Goal: Task Accomplishment & Management: Manage account settings

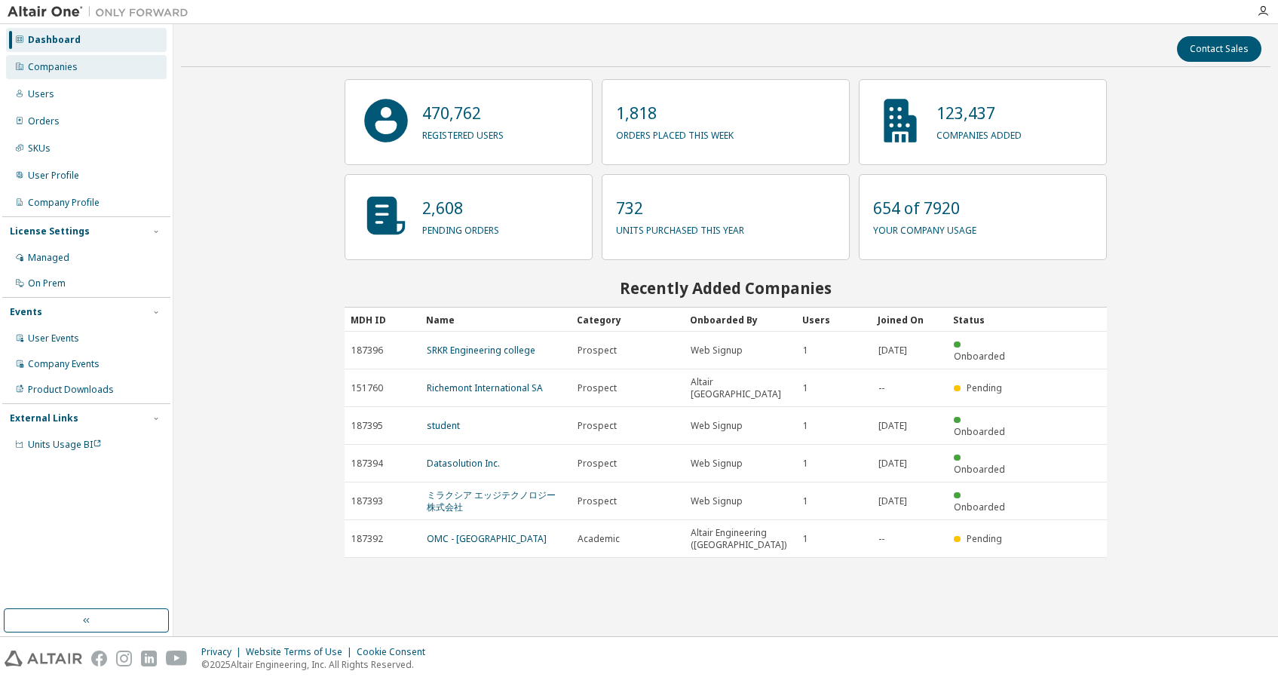
click at [49, 66] on div "Companies" at bounding box center [53, 67] width 50 height 12
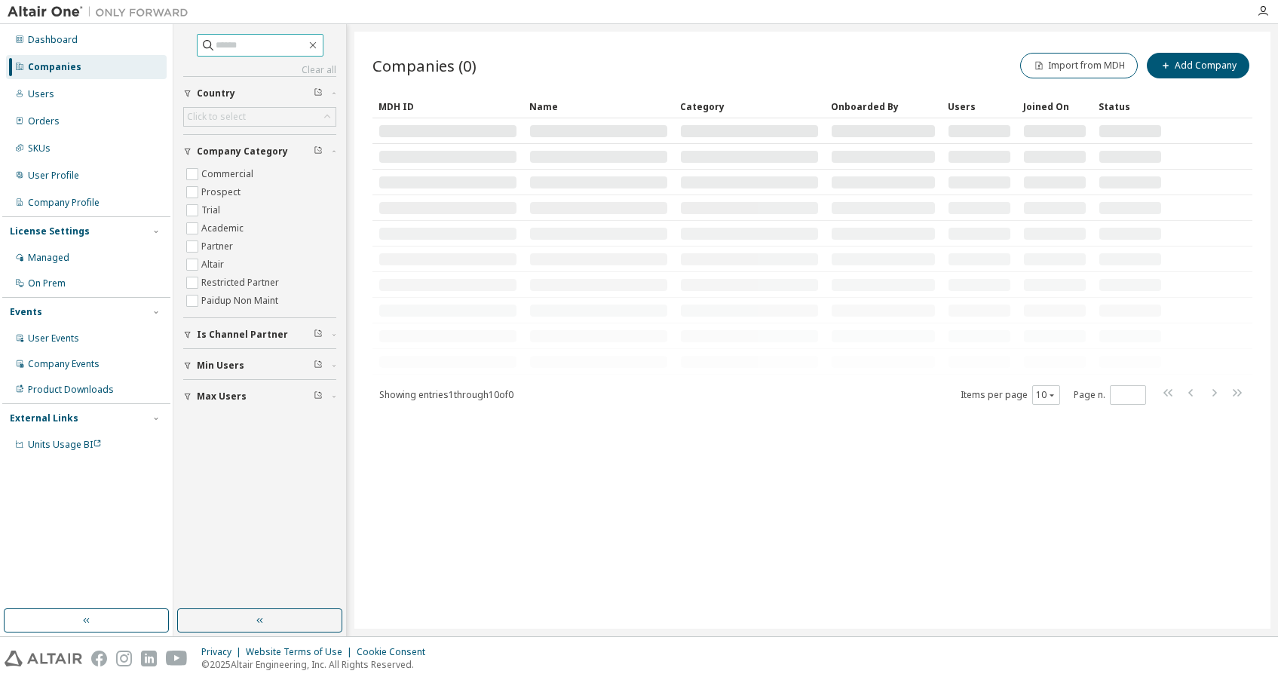
click at [216, 50] on input "text" at bounding box center [261, 45] width 90 height 15
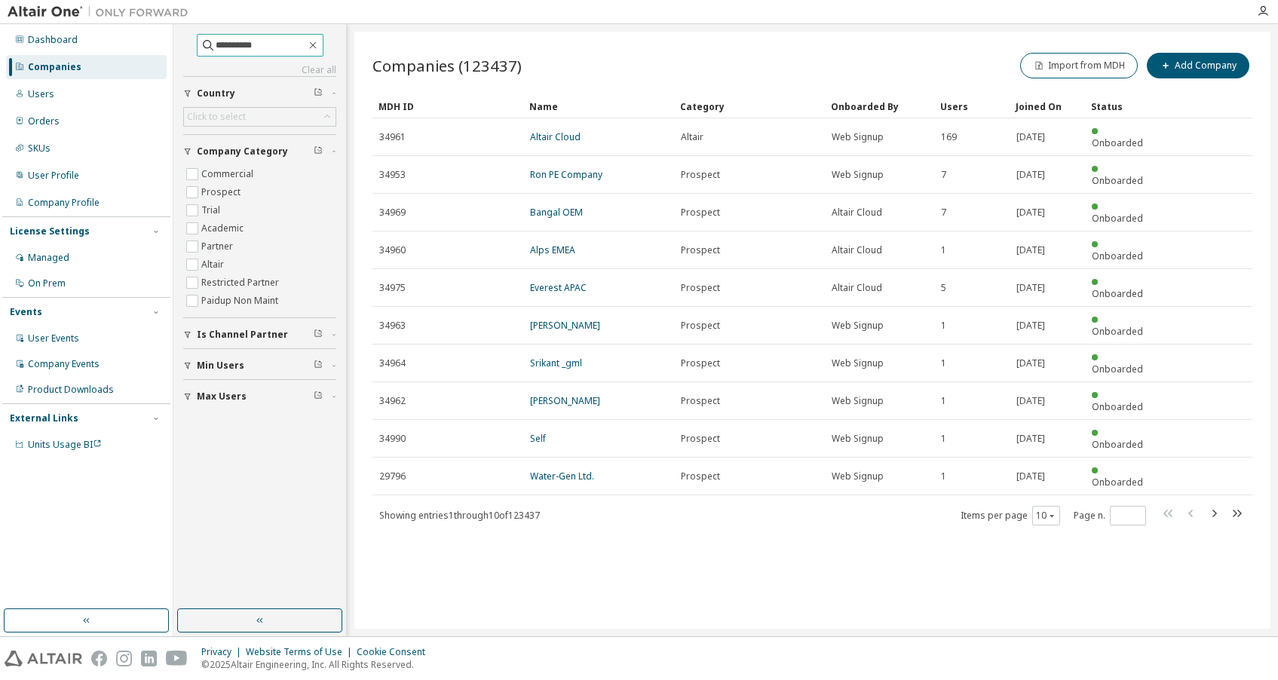
type input "**********"
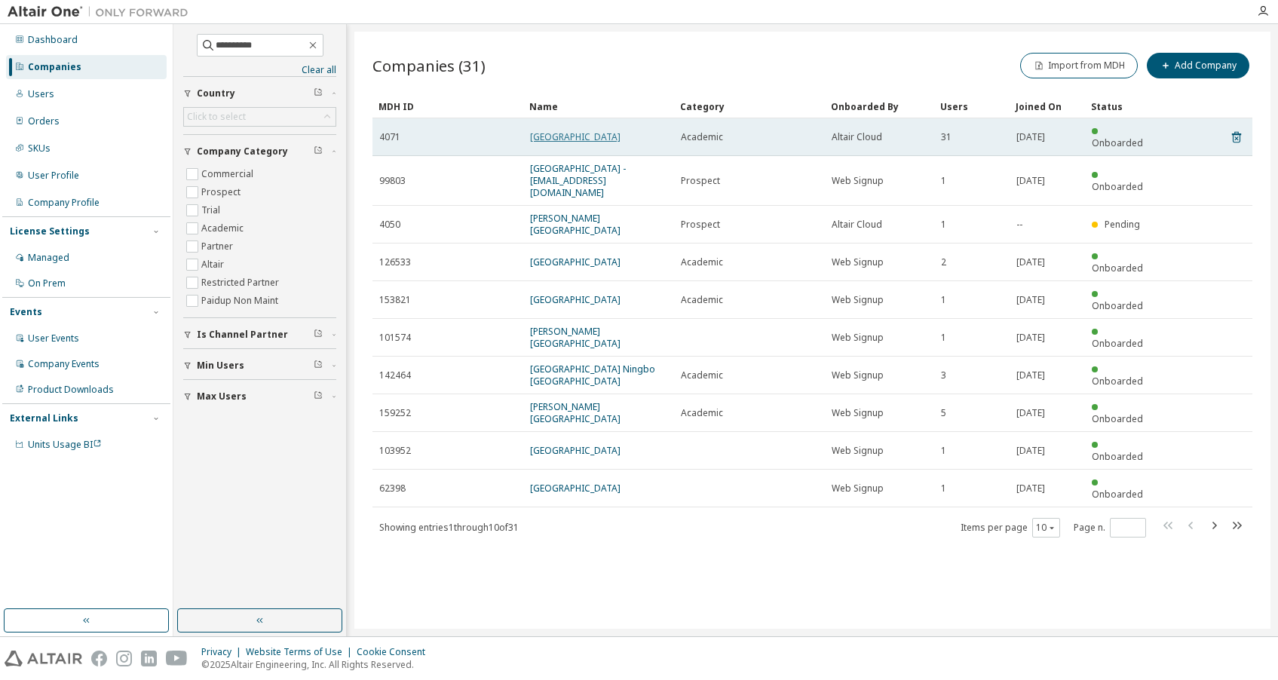
click at [583, 132] on link "[GEOGRAPHIC_DATA]" at bounding box center [575, 136] width 90 height 13
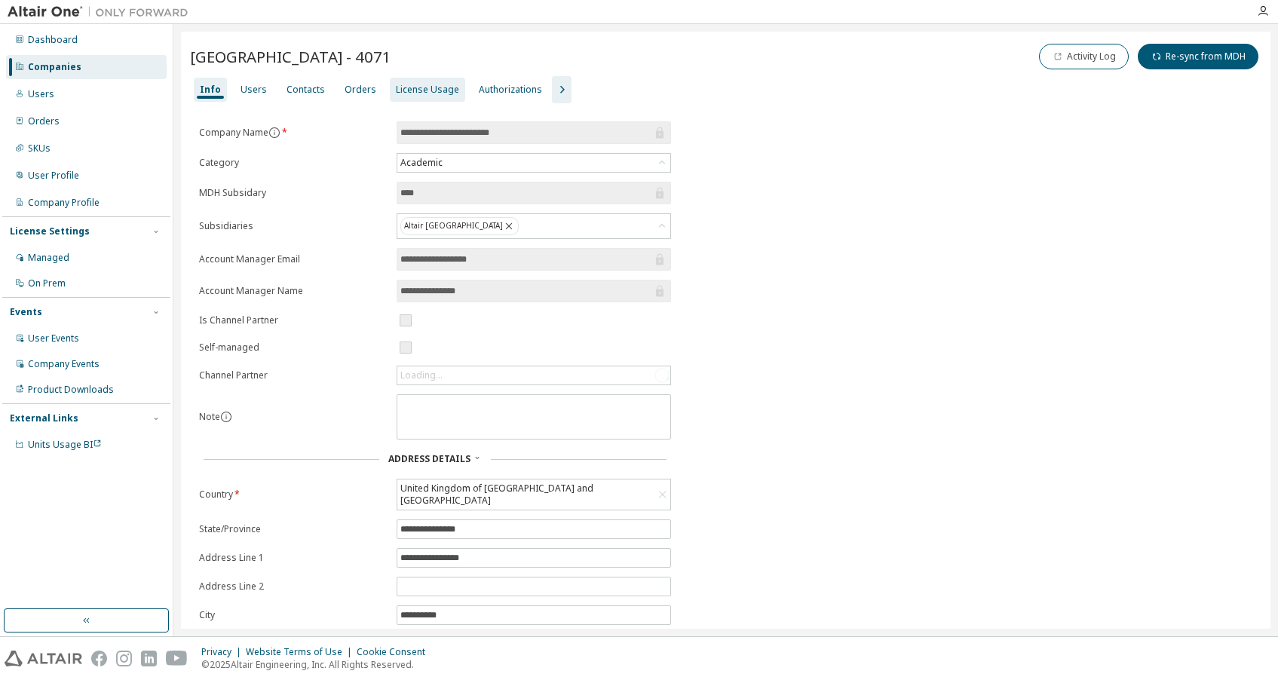
click at [401, 93] on div "License Usage" at bounding box center [427, 90] width 63 height 12
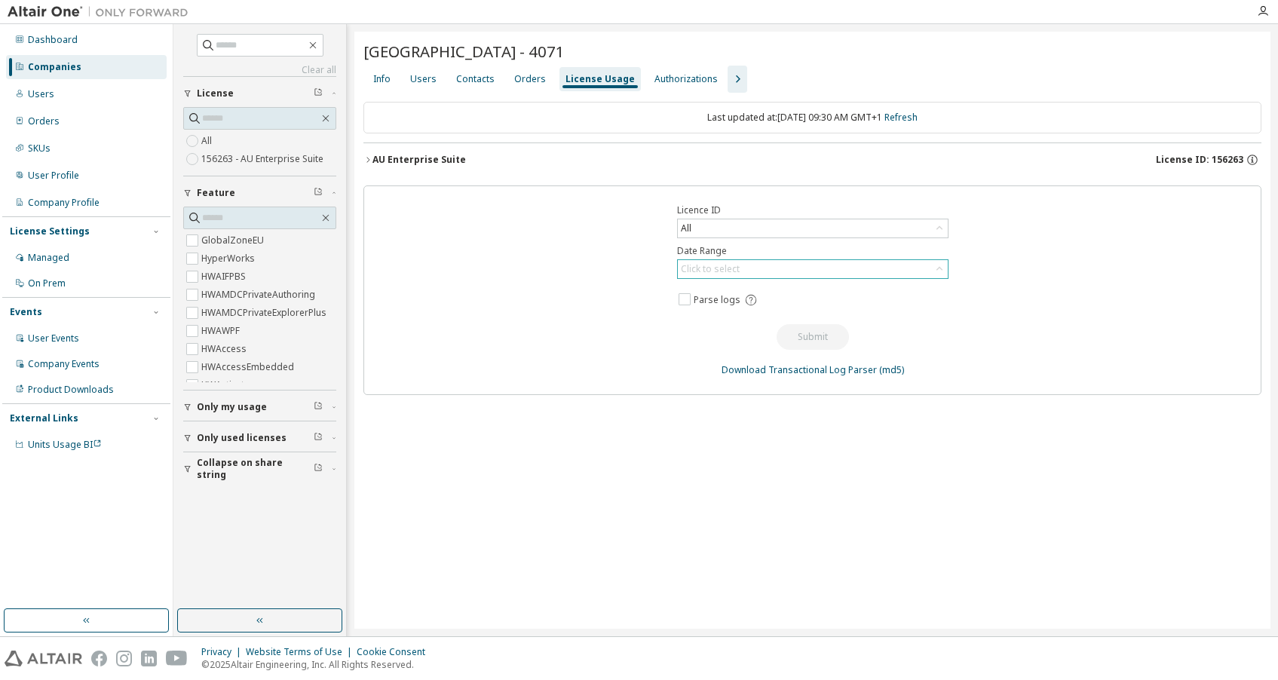
click at [704, 268] on div "Click to select" at bounding box center [710, 269] width 59 height 12
click at [587, 276] on div "Licence ID All Date Range Click to select Last 30 days Year to date Custom Date…" at bounding box center [812, 290] width 898 height 210
click at [736, 78] on icon "button" at bounding box center [738, 79] width 5 height 8
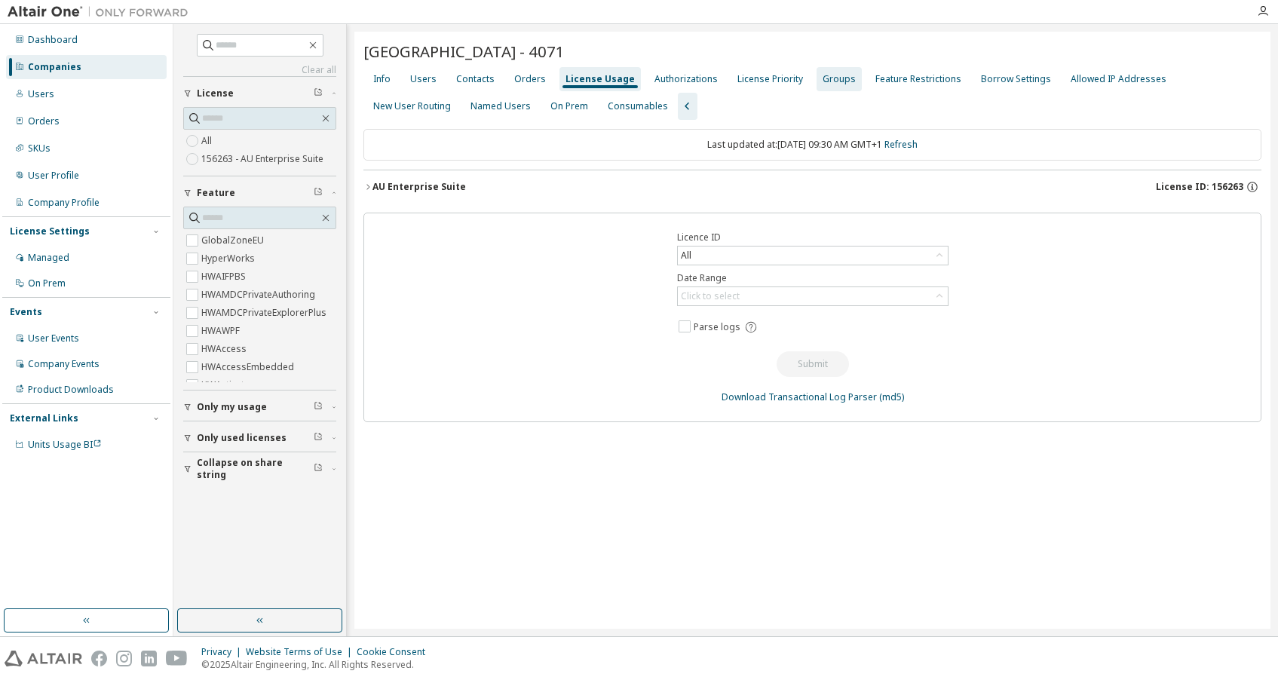
click at [828, 78] on div "Groups" at bounding box center [839, 79] width 33 height 12
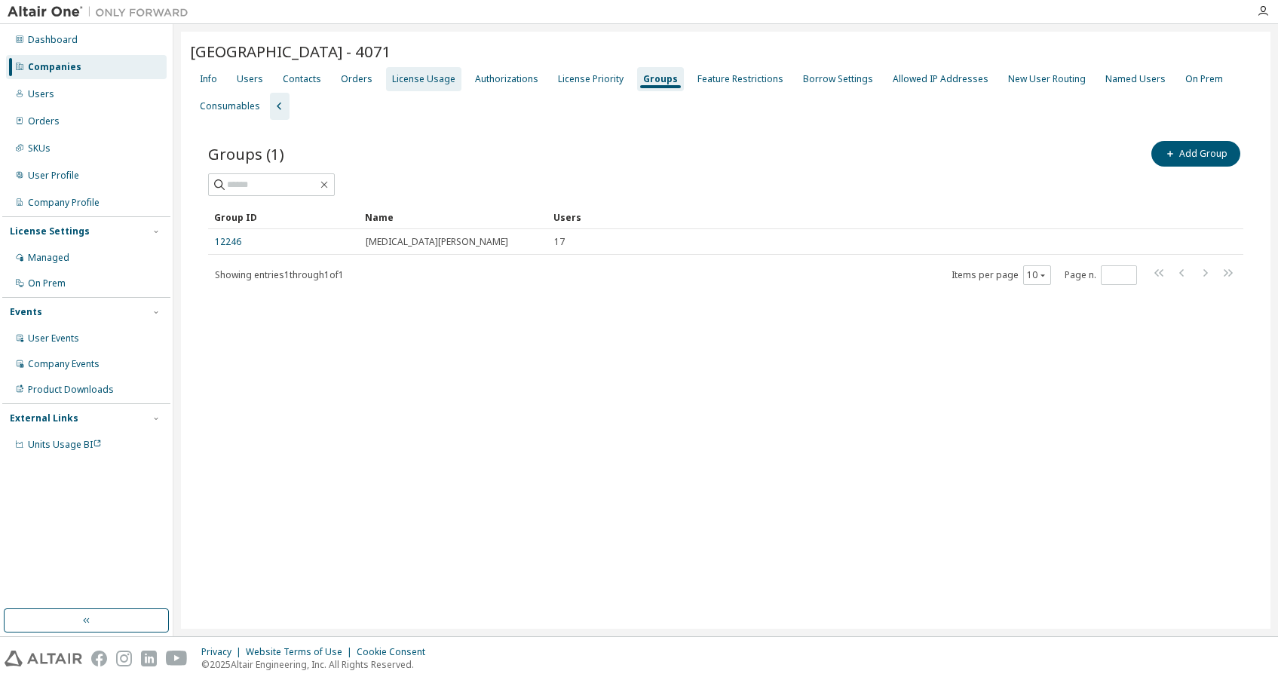
click at [406, 75] on div "License Usage" at bounding box center [423, 79] width 63 height 12
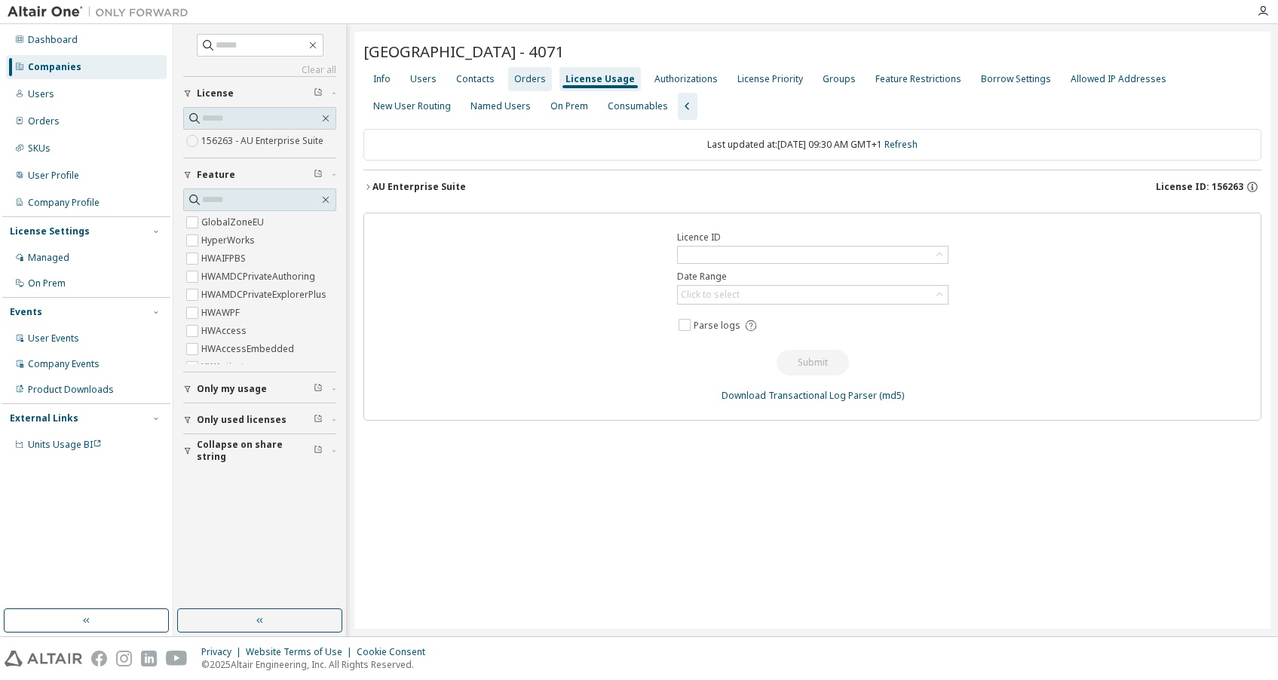
click at [522, 81] on div "Orders" at bounding box center [530, 79] width 32 height 12
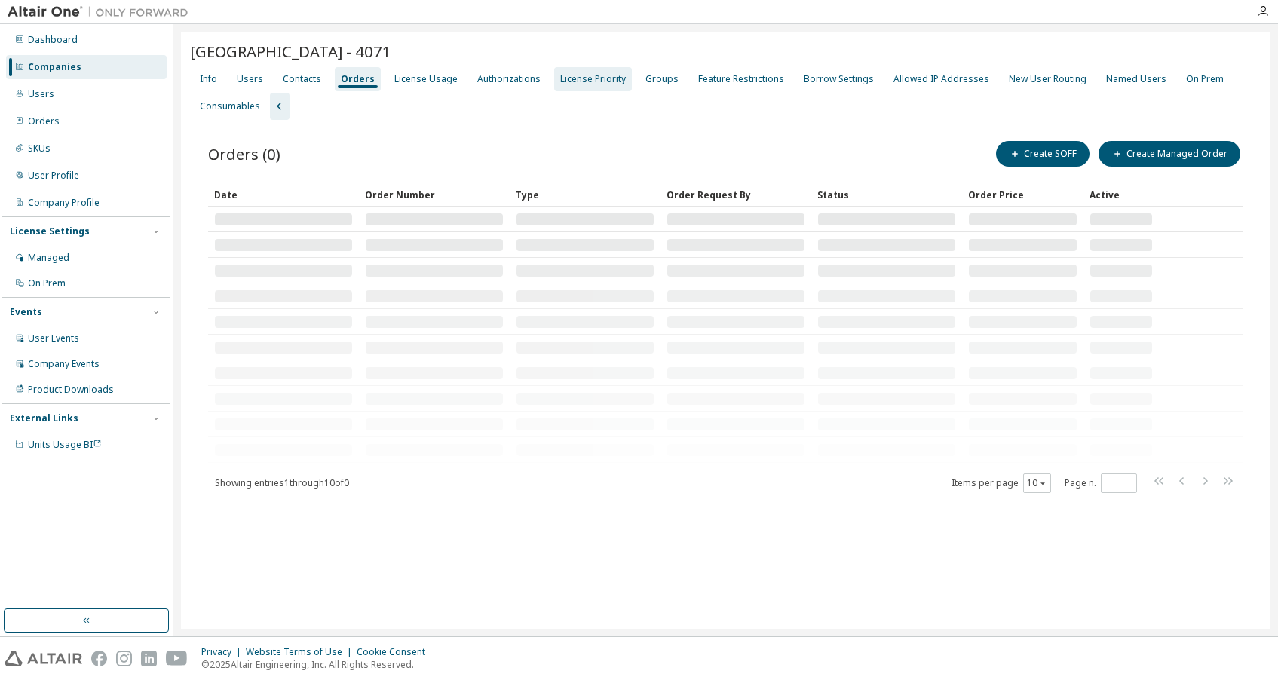
click at [585, 75] on div "License Priority" at bounding box center [593, 79] width 66 height 12
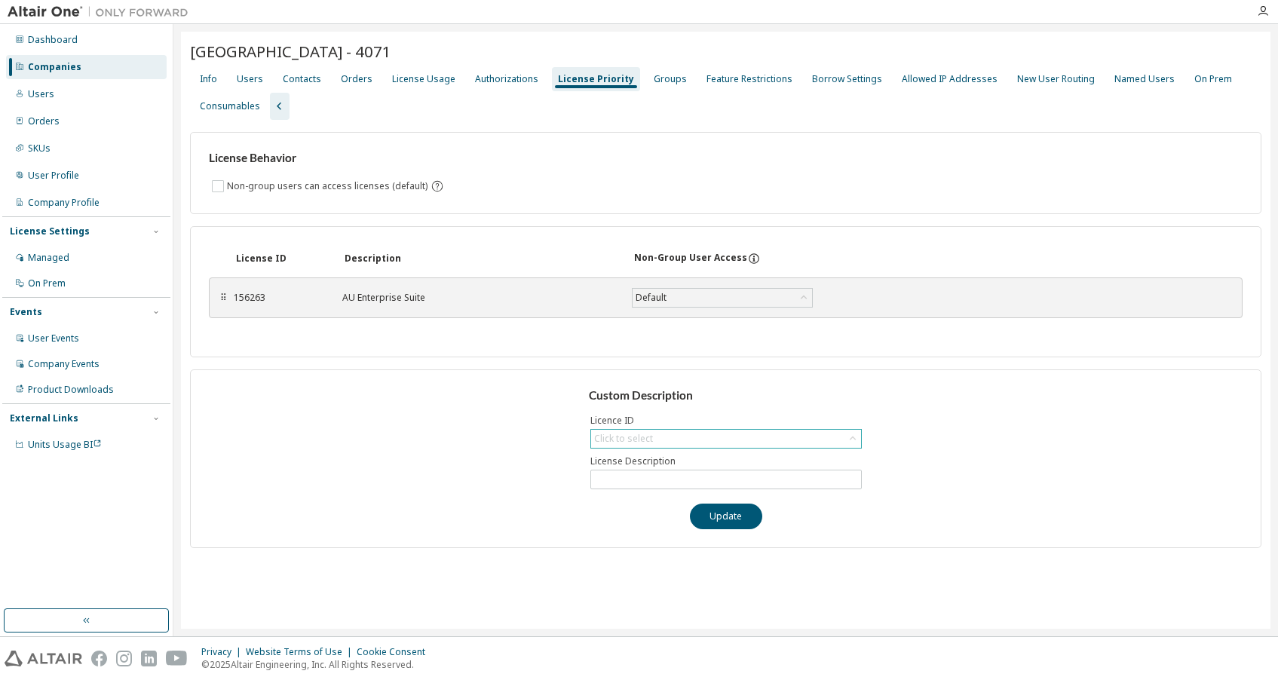
click at [601, 440] on div "Click to select" at bounding box center [623, 439] width 59 height 12
click at [608, 478] on li "156263 - AU Enterprise Suite" at bounding box center [725, 480] width 267 height 20
type input "**********"
click at [250, 81] on div "Users" at bounding box center [250, 79] width 26 height 12
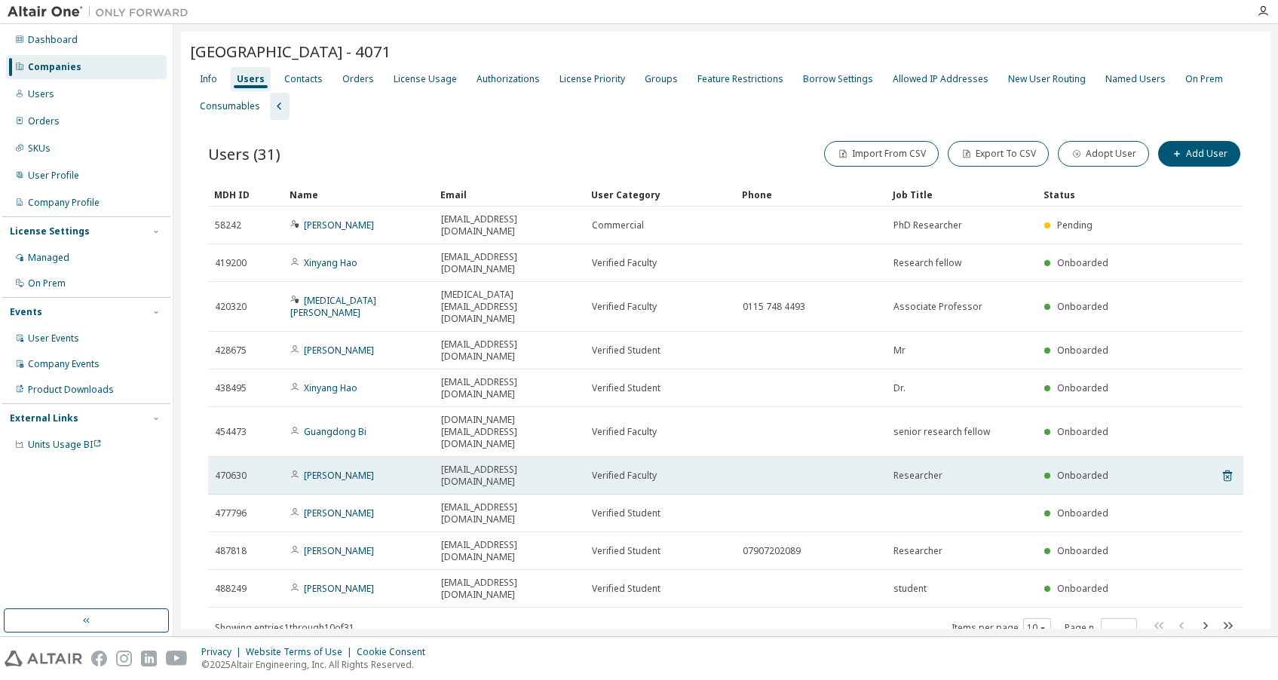
scroll to position [43, 0]
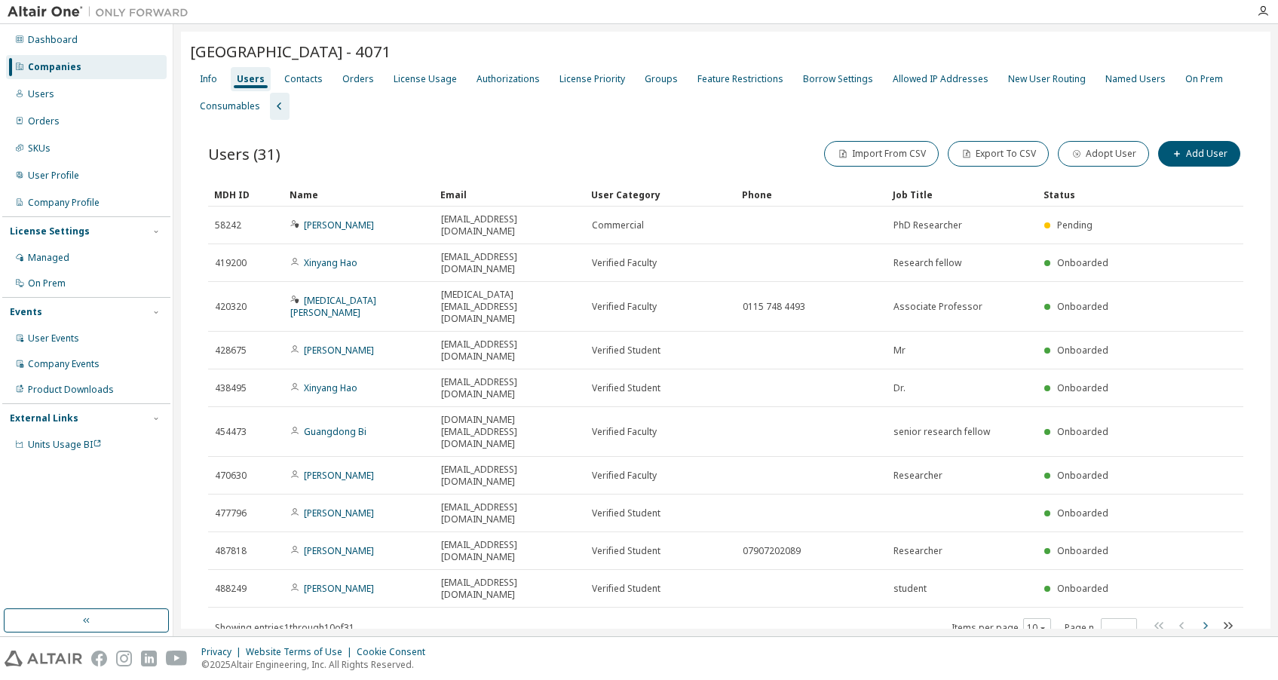
click at [1203, 622] on icon "button" at bounding box center [1205, 626] width 5 height 8
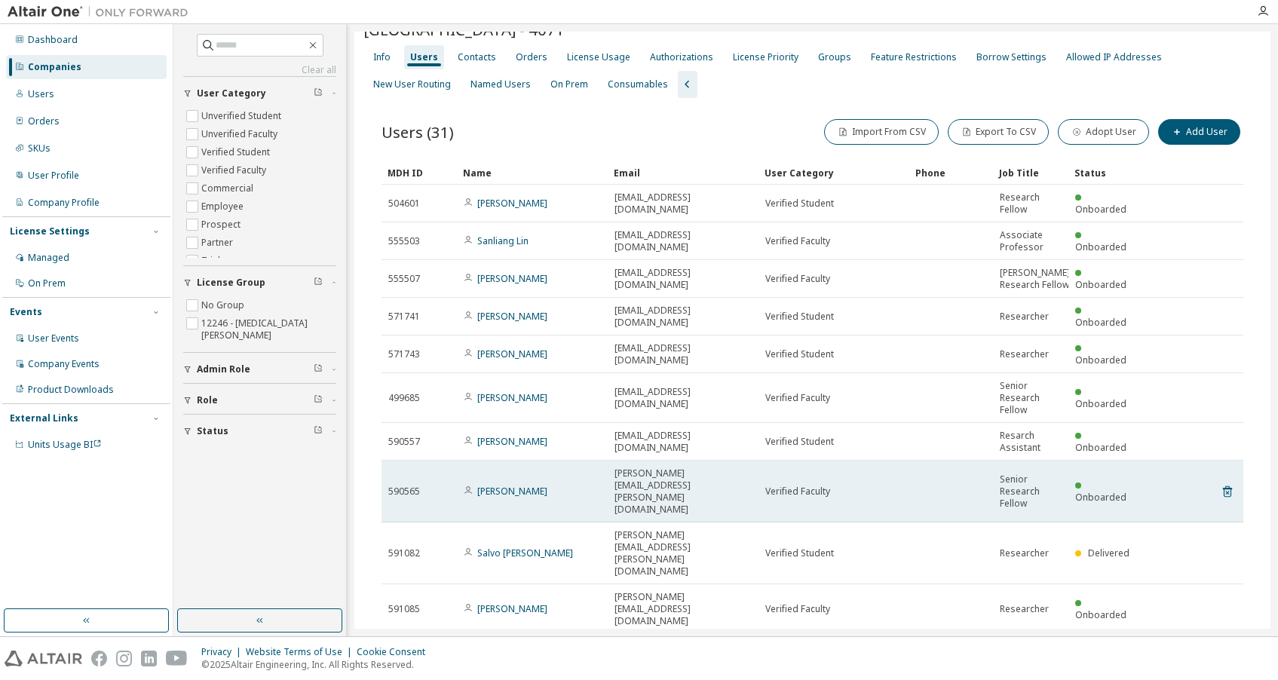
scroll to position [67, 0]
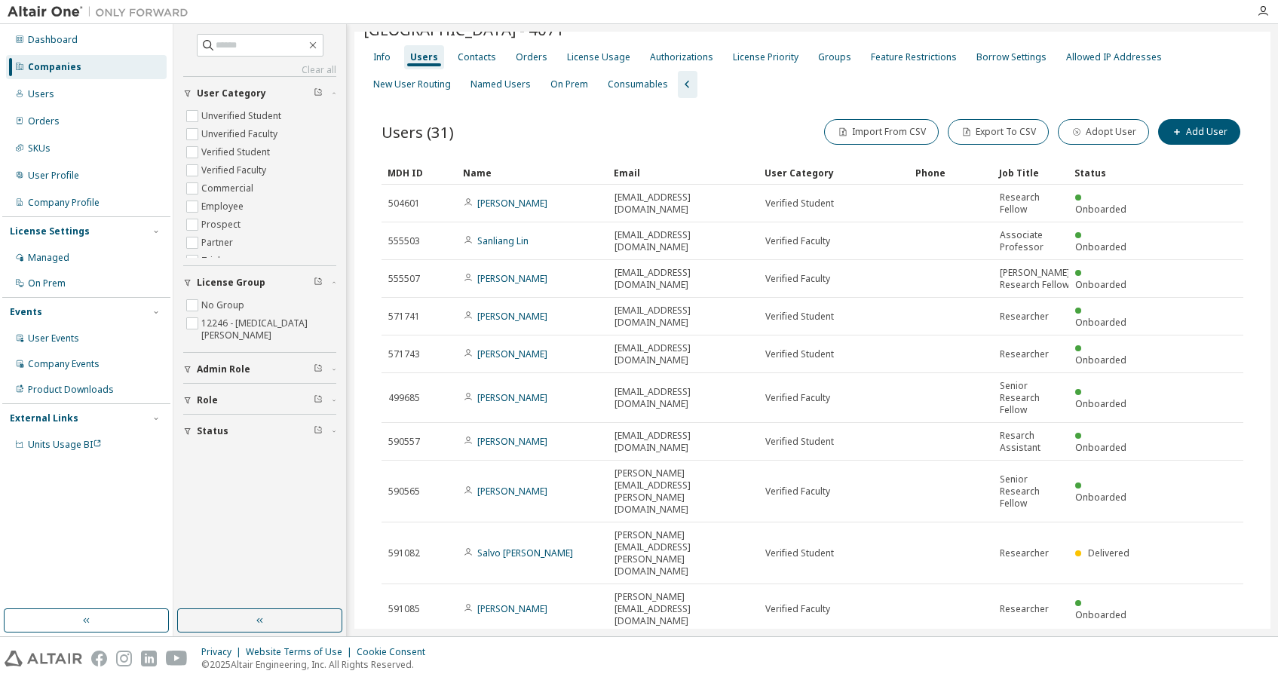
click at [1203, 648] on icon "button" at bounding box center [1205, 652] width 5 height 8
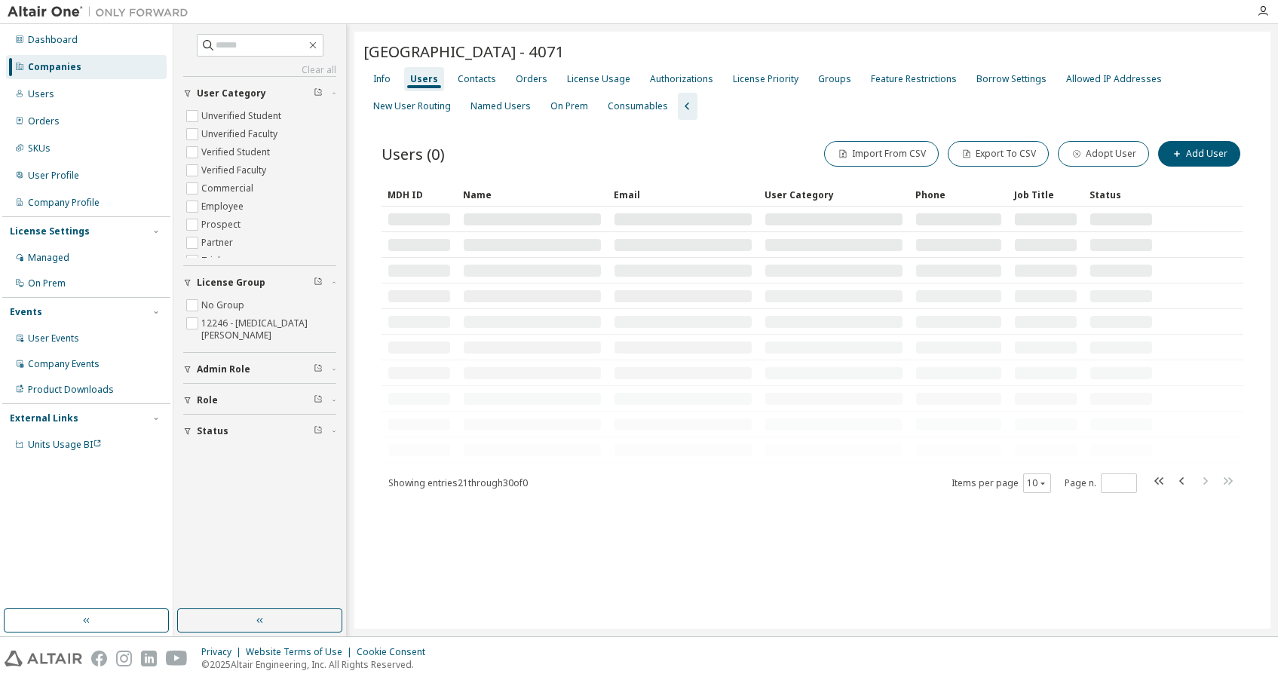
scroll to position [0, 0]
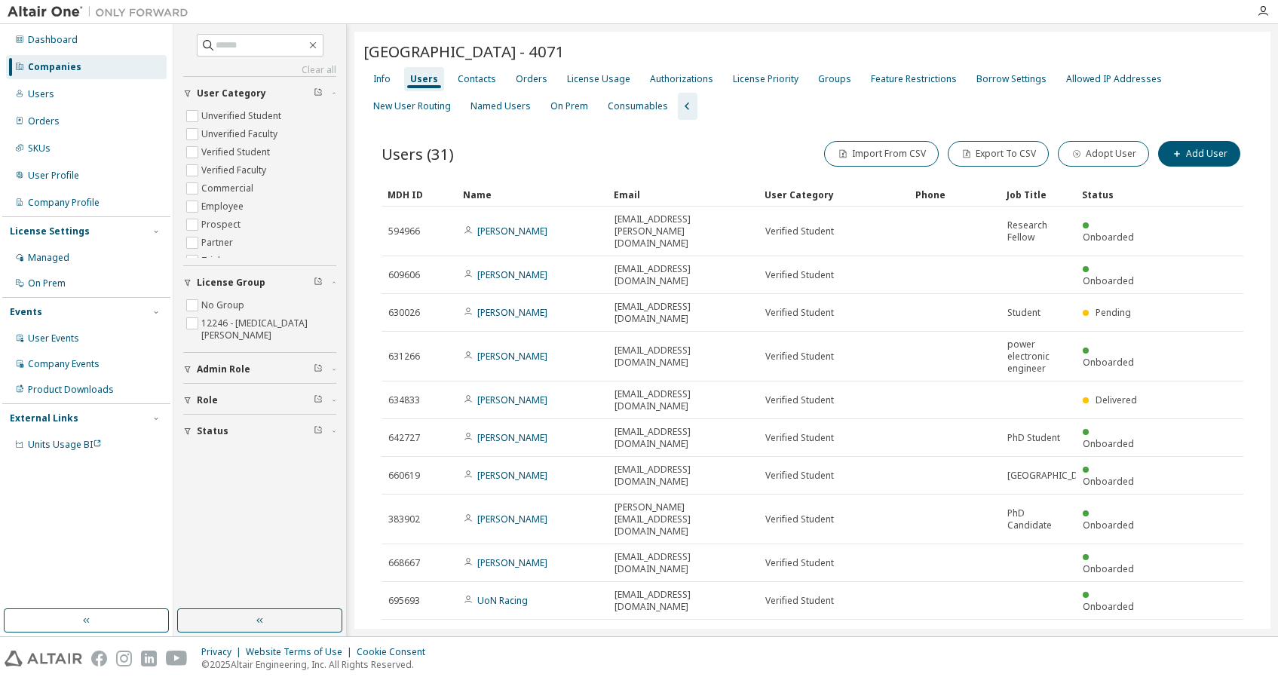
click at [1196, 629] on icon "button" at bounding box center [1205, 638] width 18 height 18
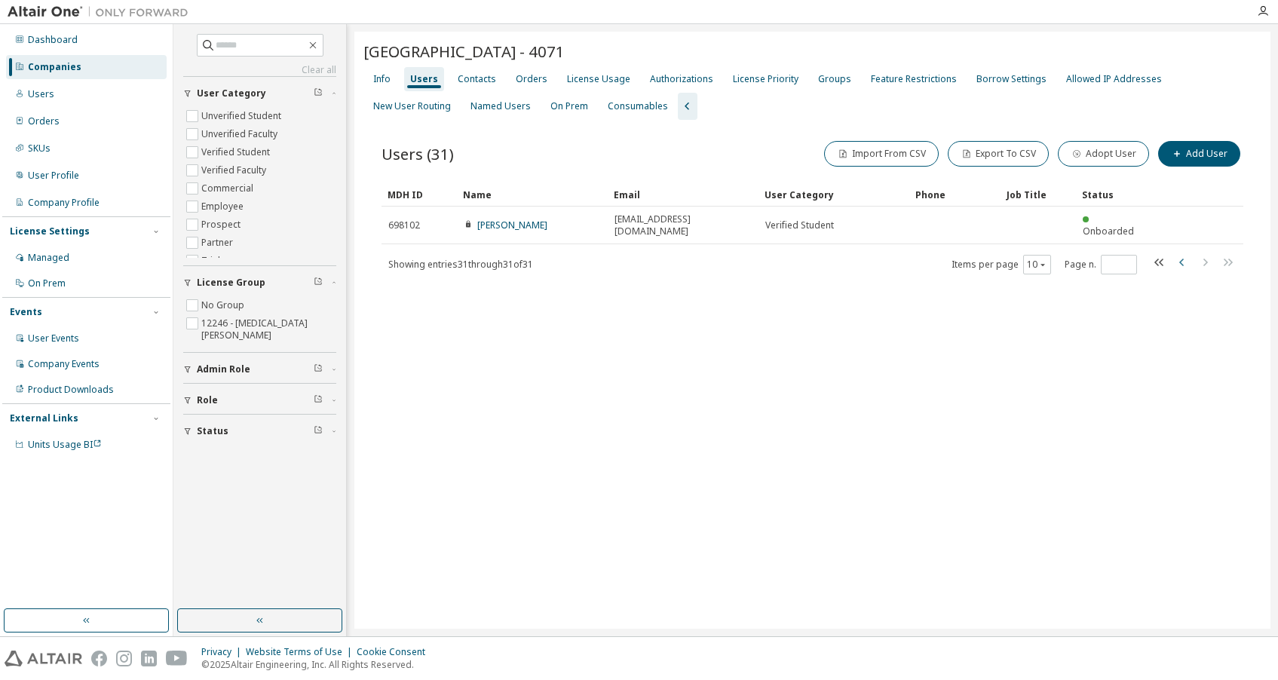
click at [1175, 253] on icon "button" at bounding box center [1182, 262] width 18 height 18
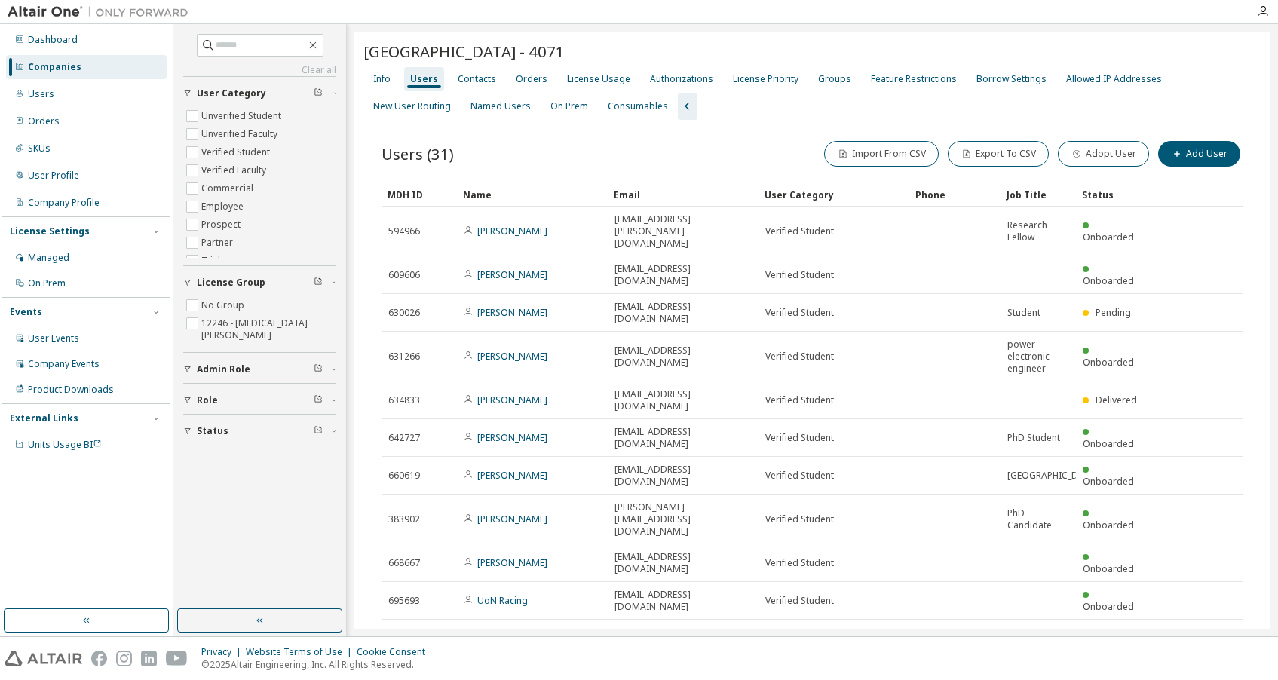
click at [1179, 634] on icon "button" at bounding box center [1181, 638] width 5 height 8
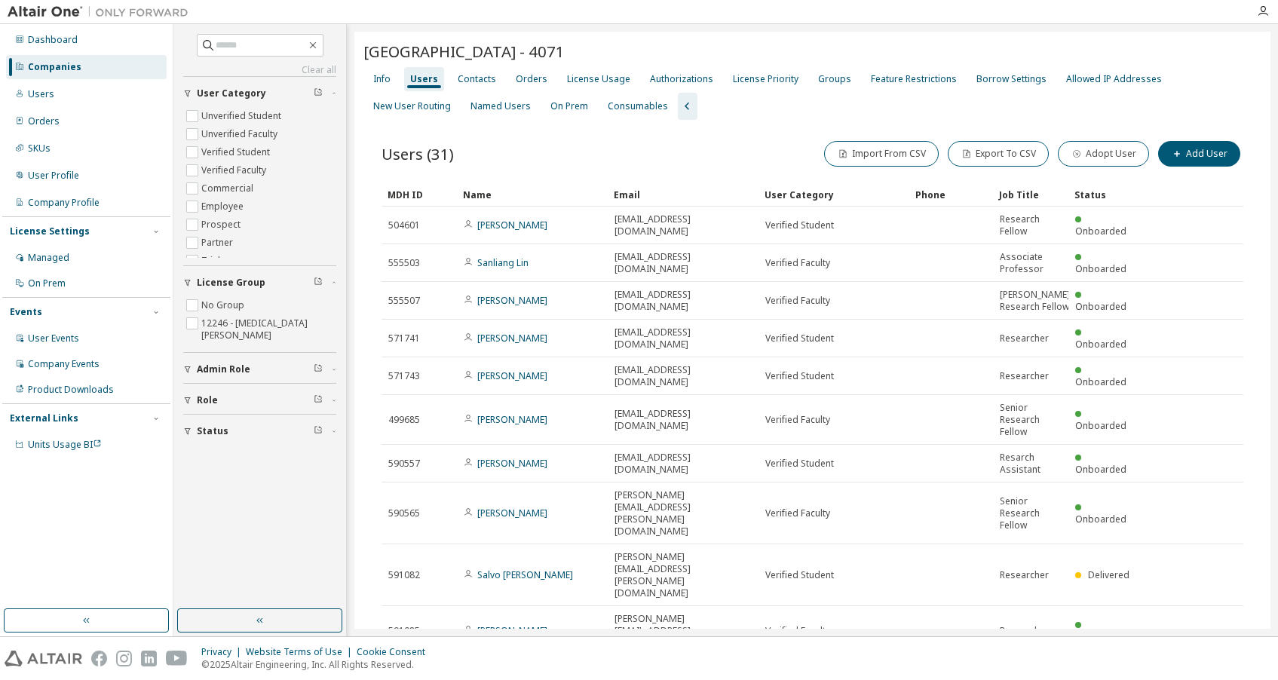
click at [1175, 551] on tbody "504601 [PERSON_NAME] [EMAIL_ADDRESS][DOMAIN_NAME] Verified Student Research Fel…" at bounding box center [813, 431] width 862 height 449
click at [1179, 670] on icon "button" at bounding box center [1181, 674] width 5 height 8
type input "*"
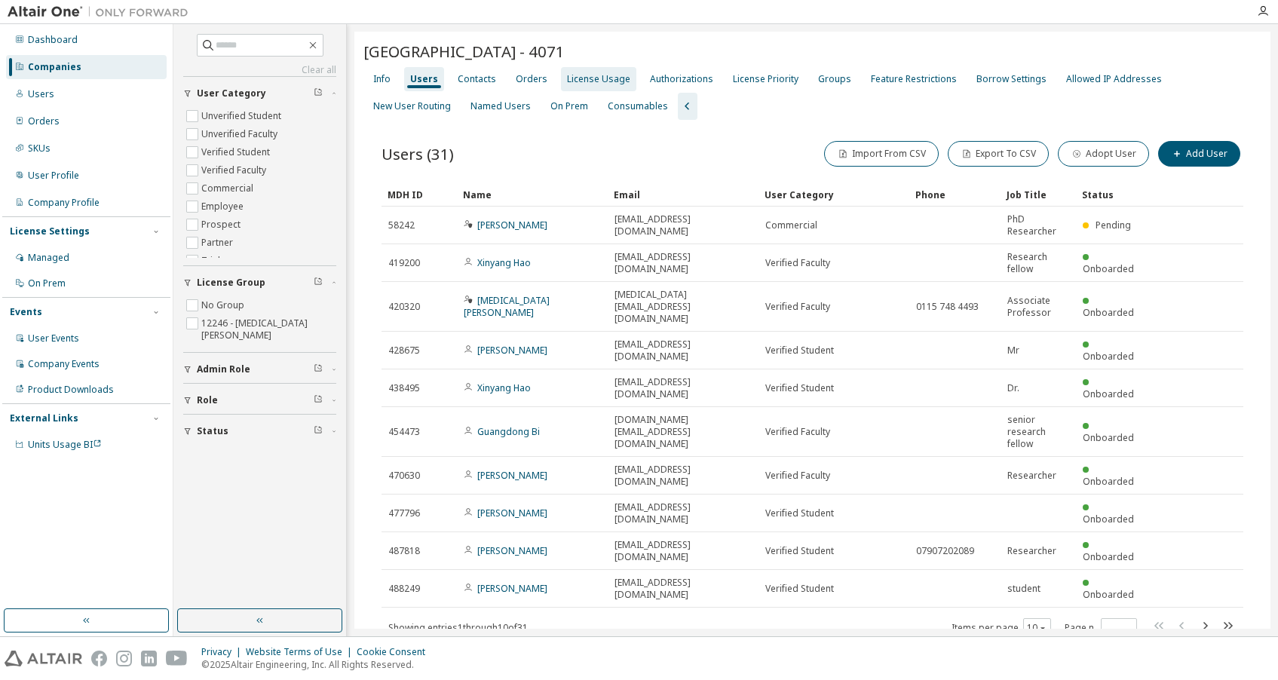
click at [593, 82] on div "License Usage" at bounding box center [598, 79] width 63 height 12
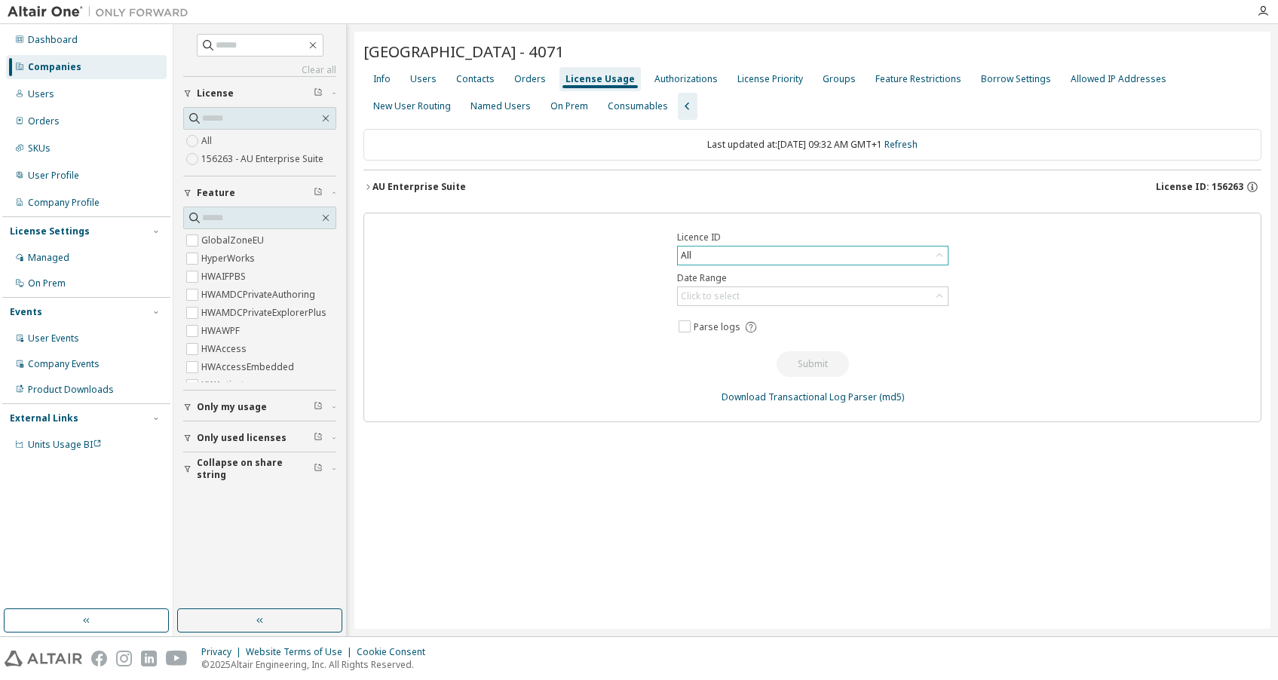
click at [691, 253] on div "All" at bounding box center [686, 255] width 15 height 17
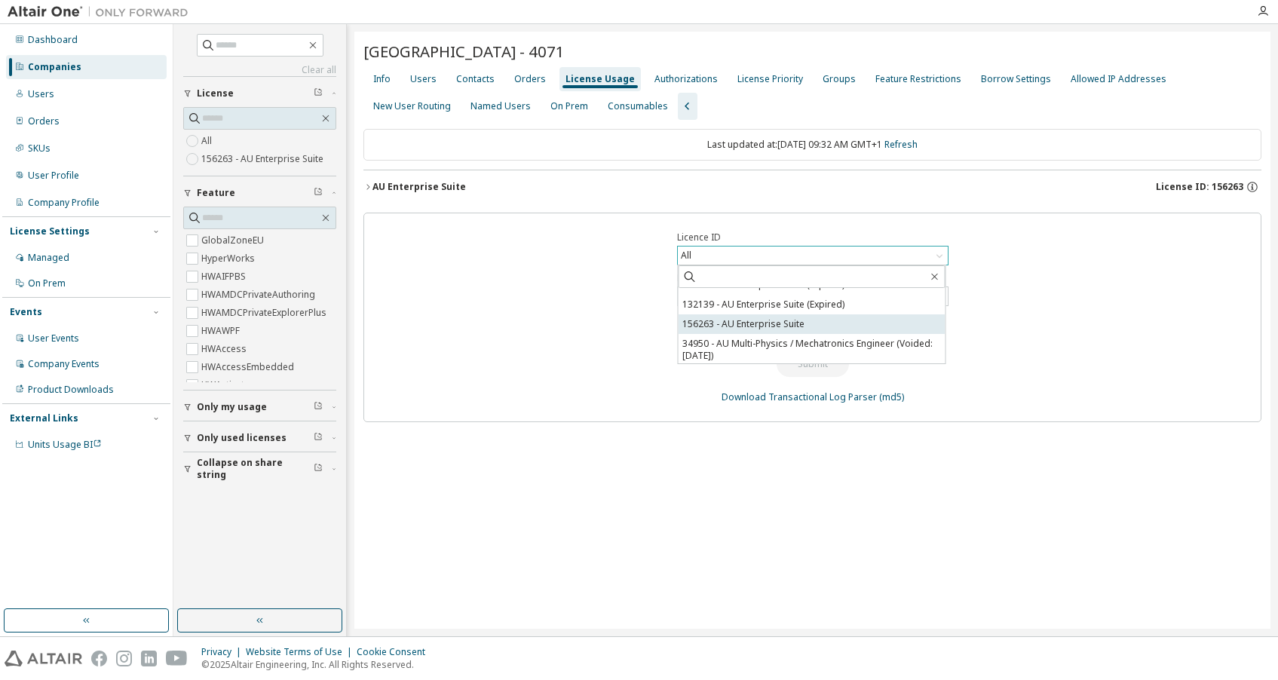
click at [711, 326] on li "156263 - AU Enterprise Suite" at bounding box center [812, 324] width 267 height 20
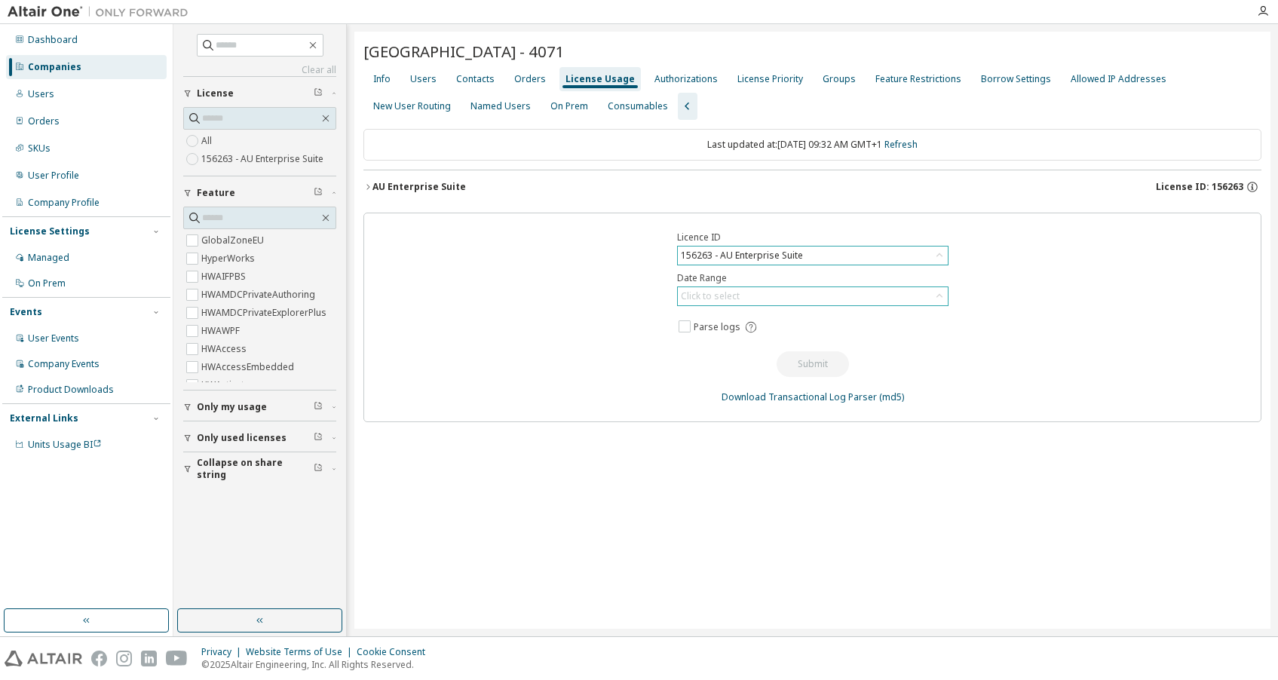
click at [688, 291] on div "Click to select" at bounding box center [710, 296] width 59 height 12
click at [697, 363] on li "Year to date" at bounding box center [812, 358] width 267 height 20
click at [812, 366] on button "Submit" at bounding box center [813, 364] width 72 height 26
click at [747, 76] on div "License Priority" at bounding box center [770, 79] width 66 height 12
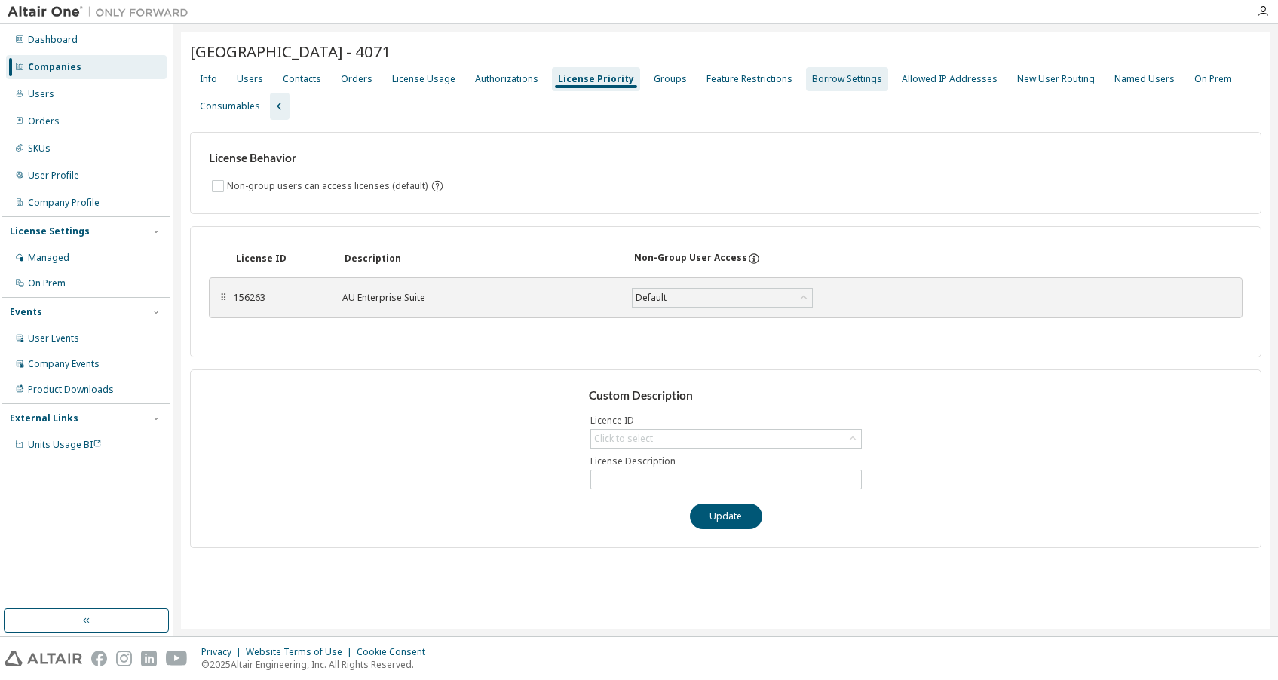
click at [817, 80] on div "Borrow Settings" at bounding box center [847, 79] width 70 height 12
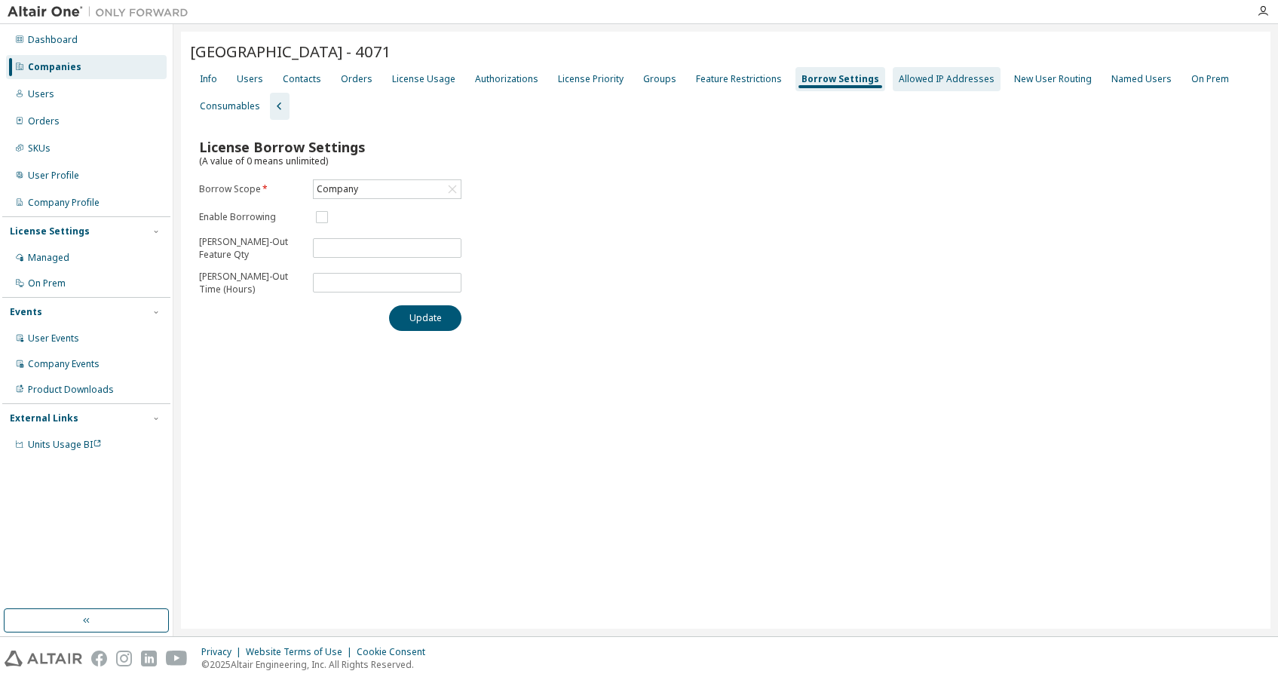
click at [940, 86] on div "Allowed IP Addresses" at bounding box center [947, 79] width 108 height 24
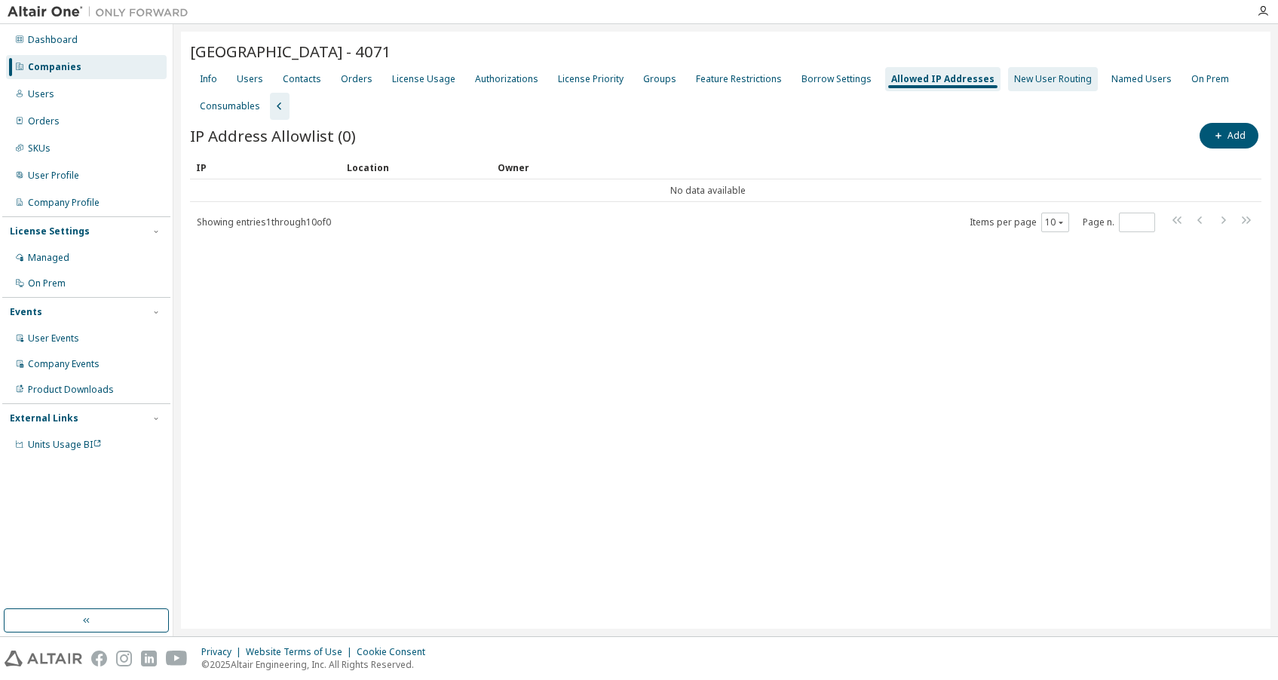
click at [1024, 82] on div "New User Routing" at bounding box center [1053, 79] width 78 height 12
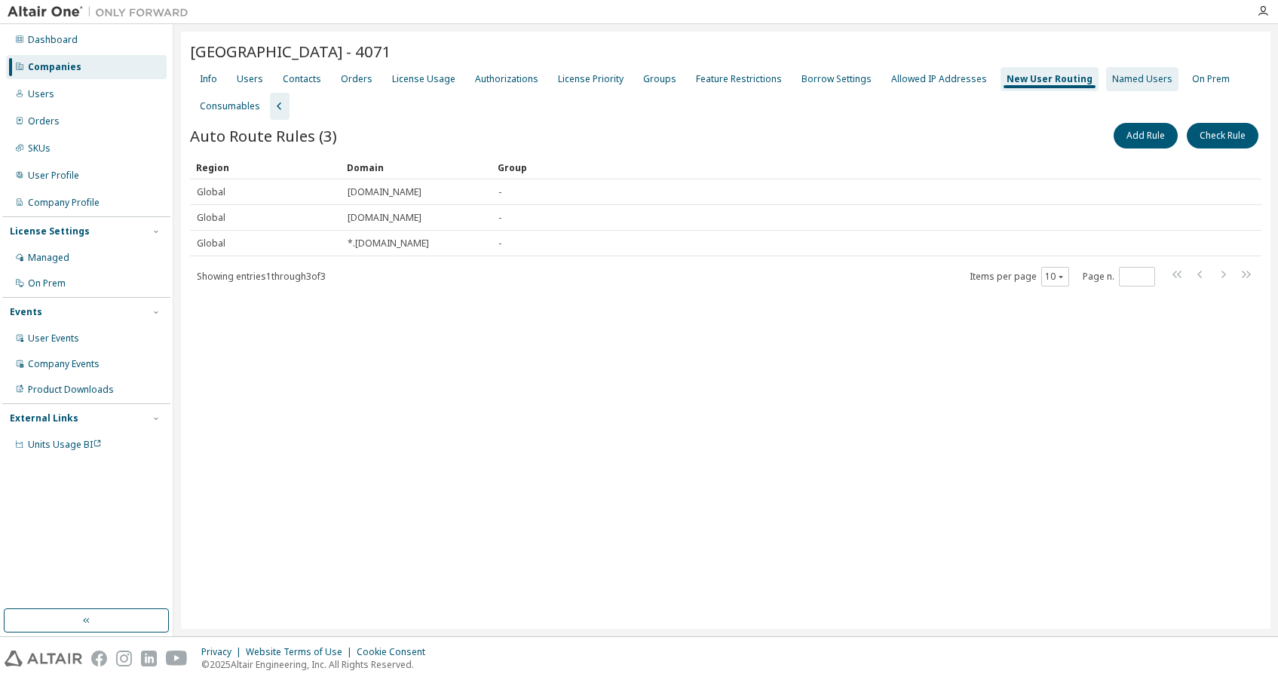
click at [1112, 77] on div "Named Users" at bounding box center [1142, 79] width 60 height 12
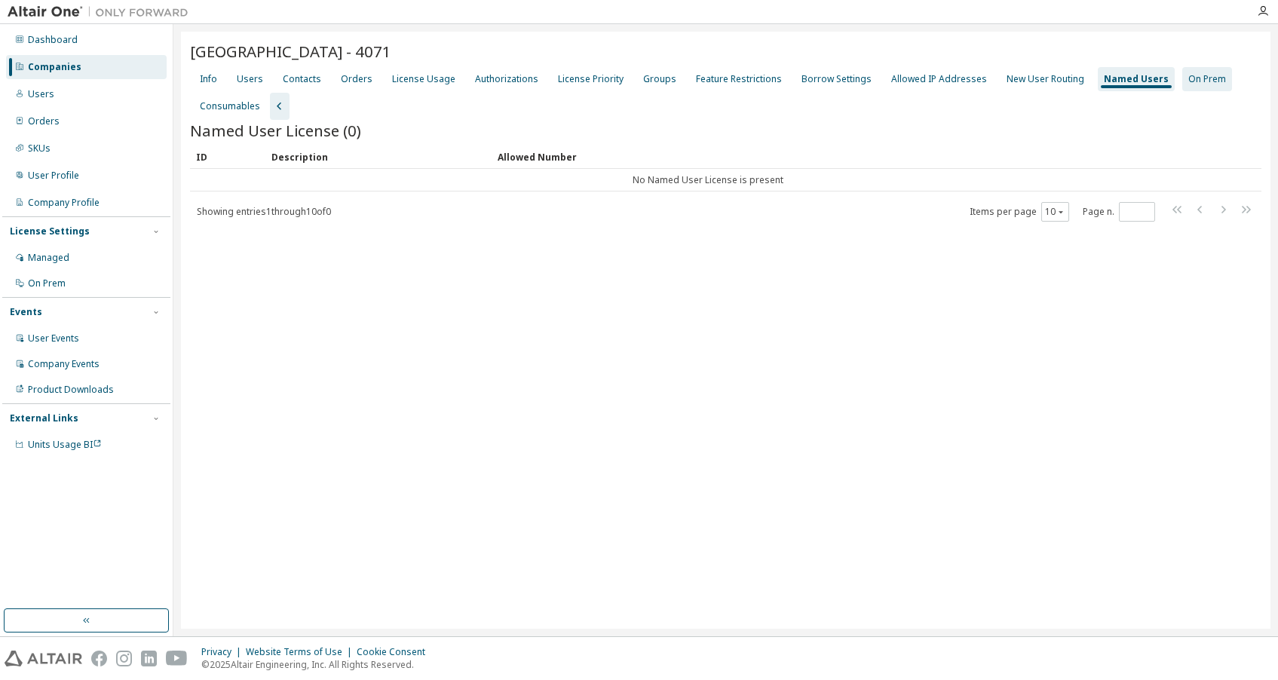
click at [1194, 79] on div "On Prem" at bounding box center [1207, 79] width 38 height 12
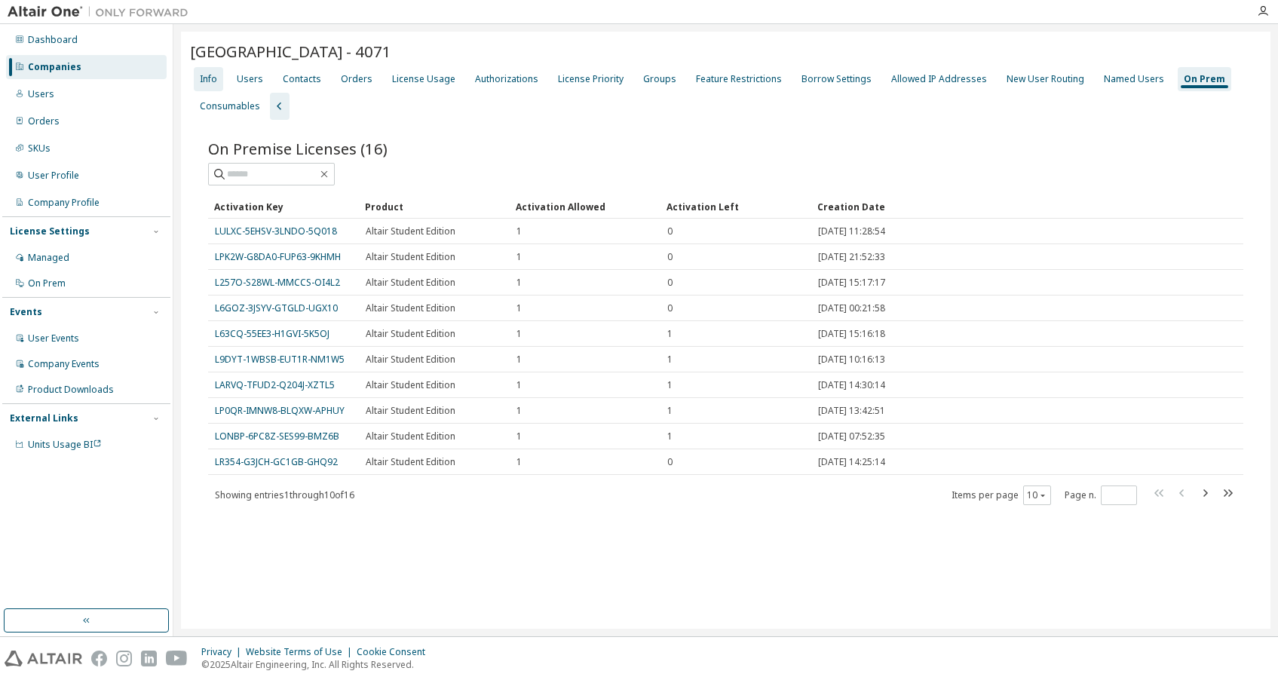
click at [208, 81] on div "Info" at bounding box center [208, 79] width 17 height 12
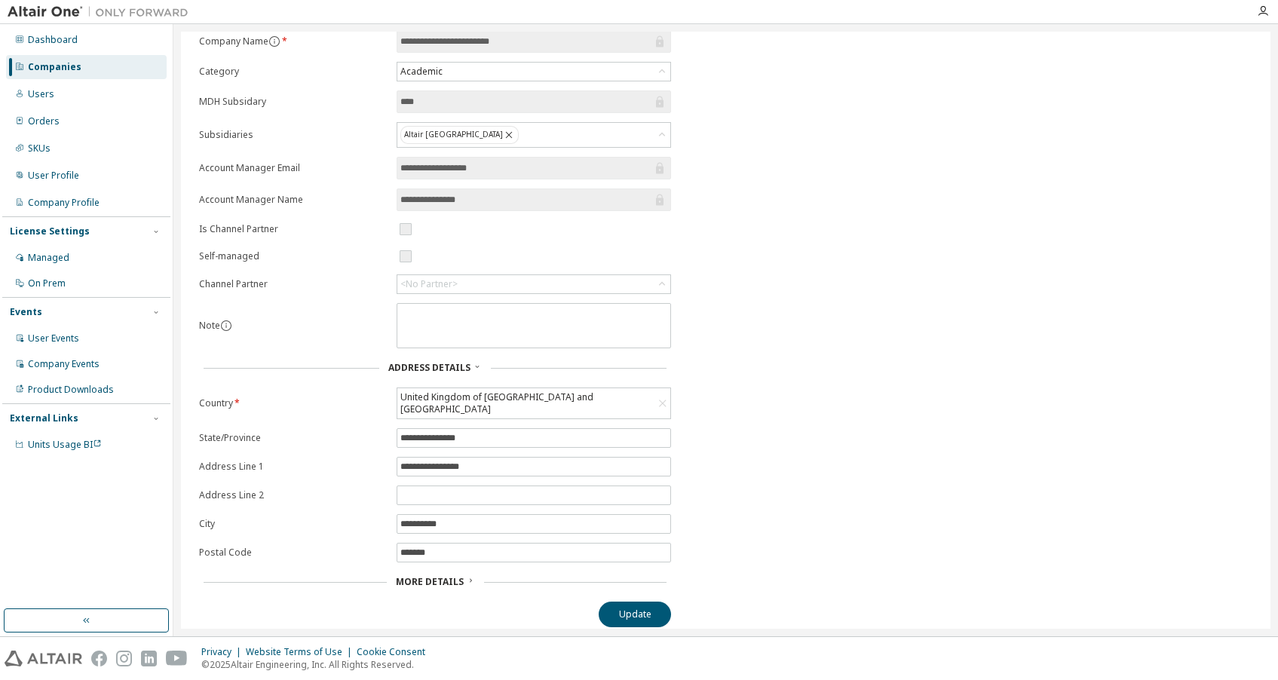
scroll to position [118, 0]
click at [451, 576] on span "More Details" at bounding box center [430, 582] width 68 height 13
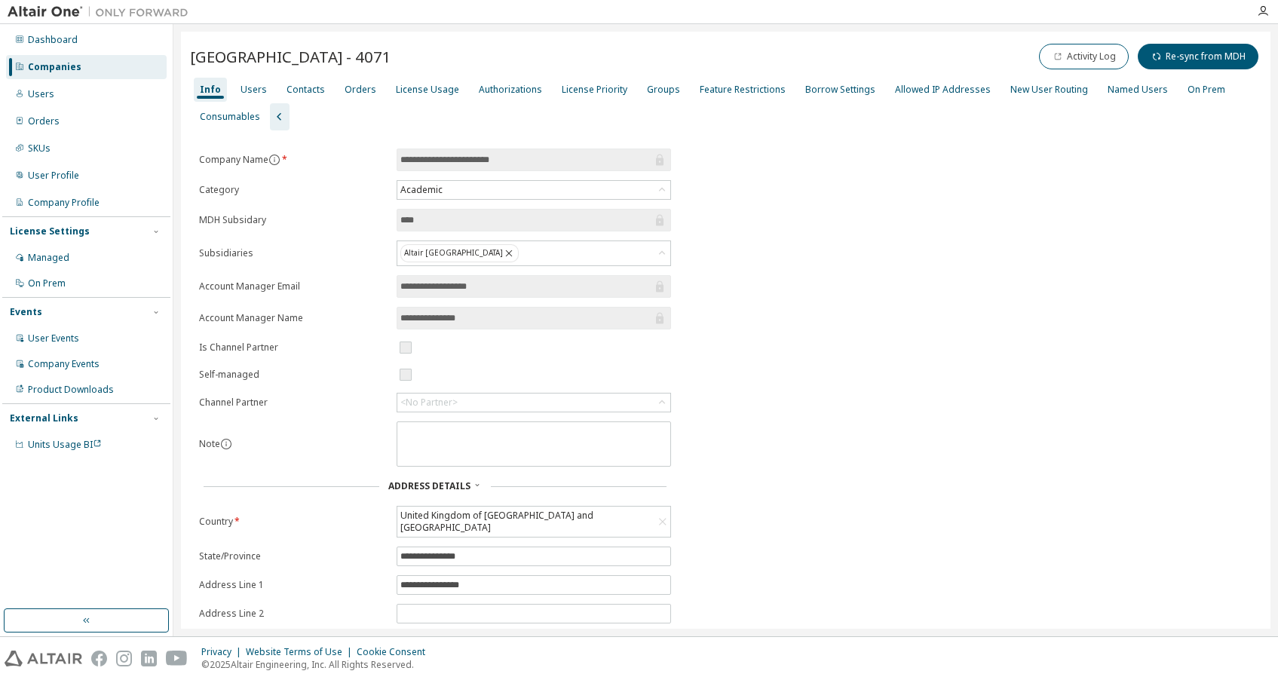
scroll to position [0, 0]
drag, startPoint x: 386, startPoint y: 59, endPoint x: 437, endPoint y: 58, distance: 51.3
click at [437, 58] on div "[GEOGRAPHIC_DATA] - 4071 Activity Log Re-sync from MDH" at bounding box center [725, 57] width 1071 height 32
copy span "4071"
click at [35, 256] on div "Managed" at bounding box center [48, 258] width 41 height 12
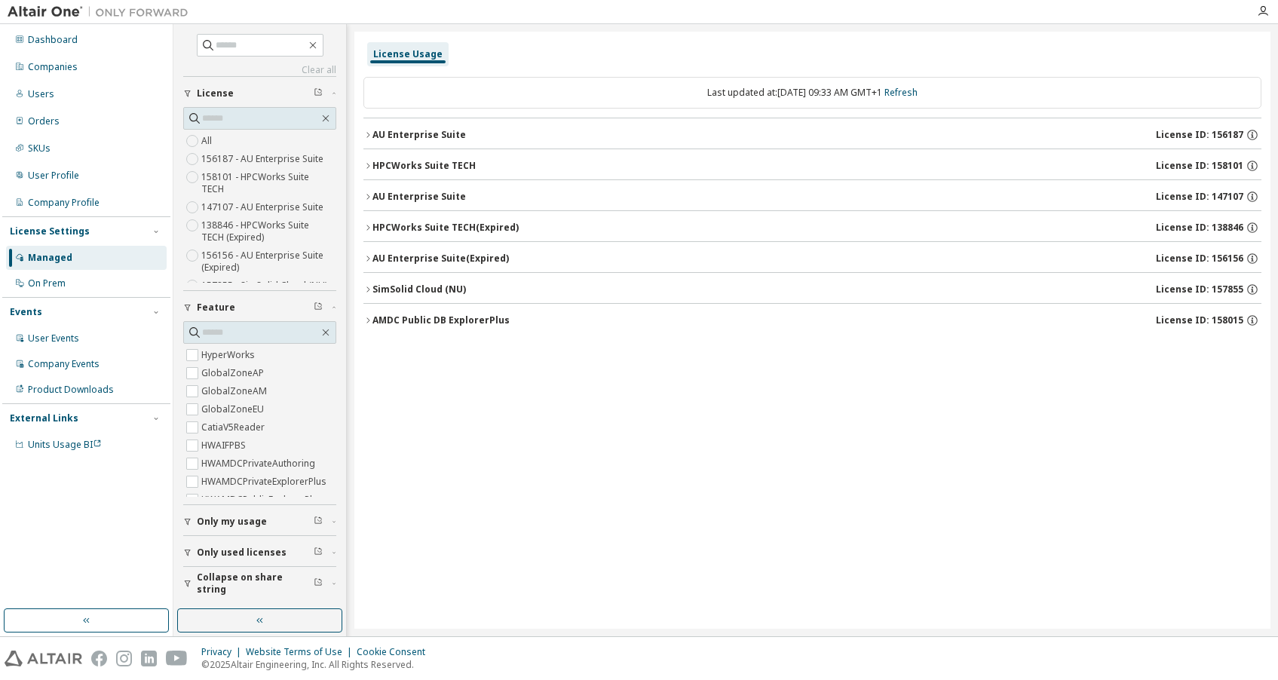
click at [369, 134] on icon "button" at bounding box center [367, 134] width 9 height 9
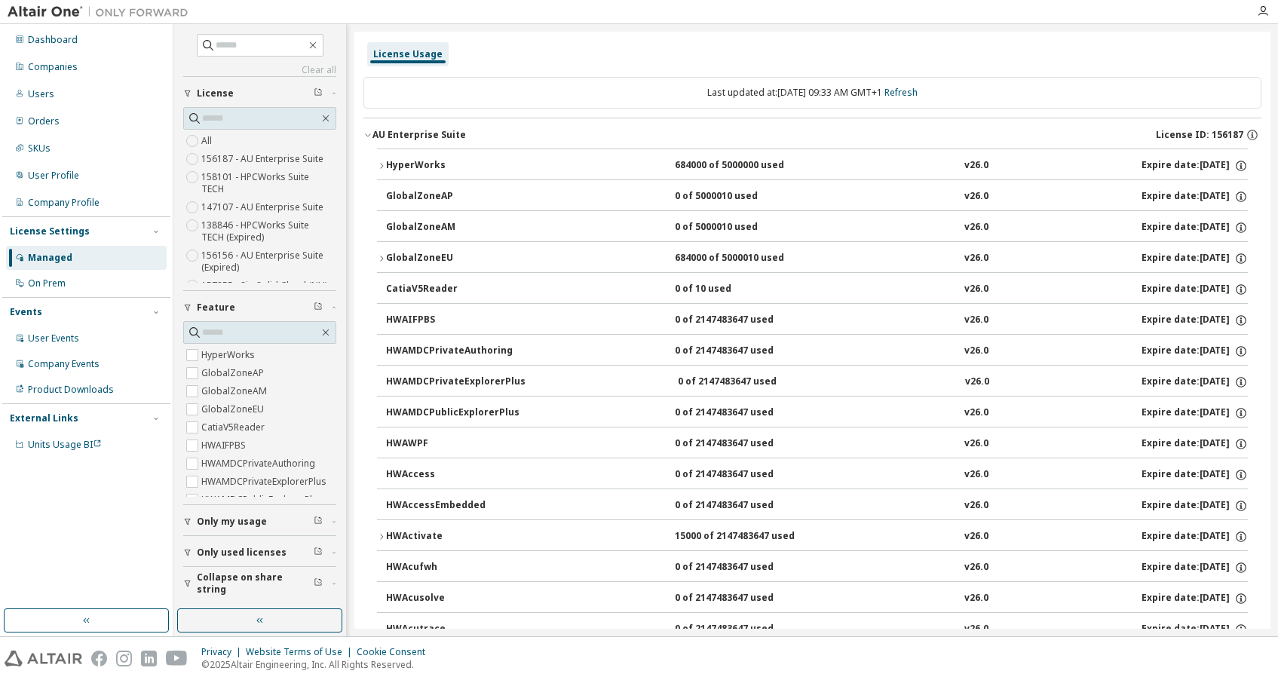
click at [385, 164] on icon "button" at bounding box center [381, 165] width 9 height 9
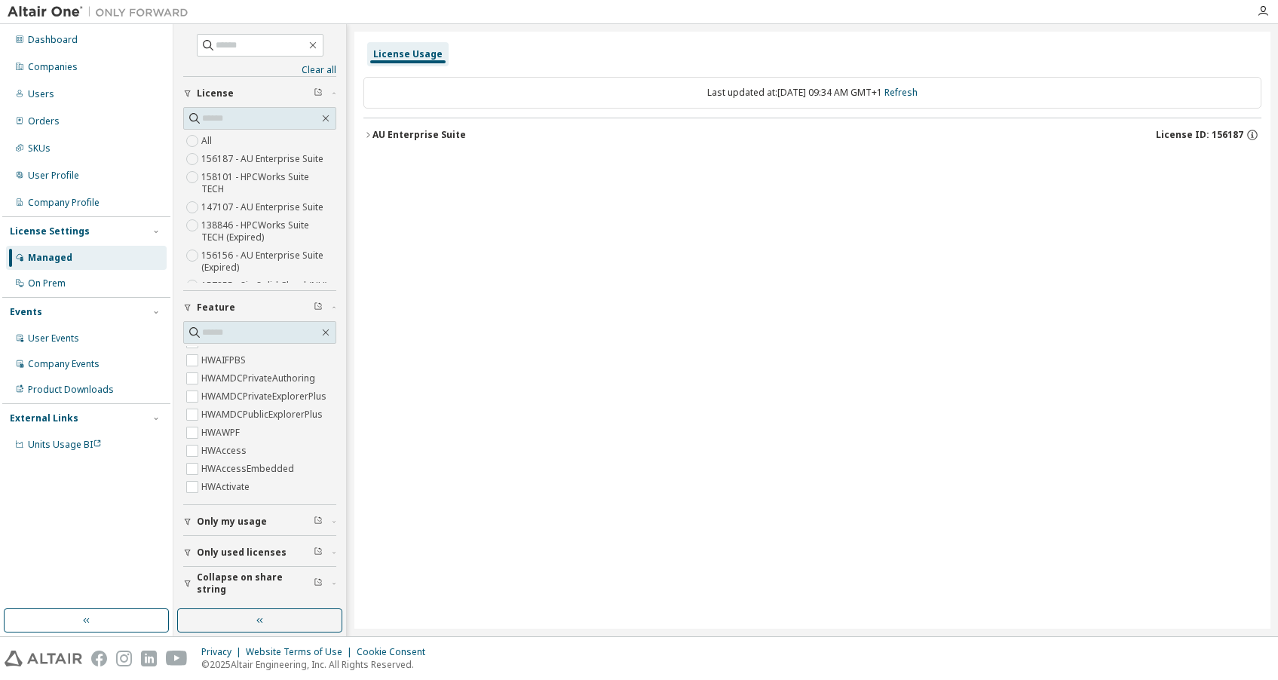
click at [369, 131] on icon "button" at bounding box center [367, 134] width 9 height 9
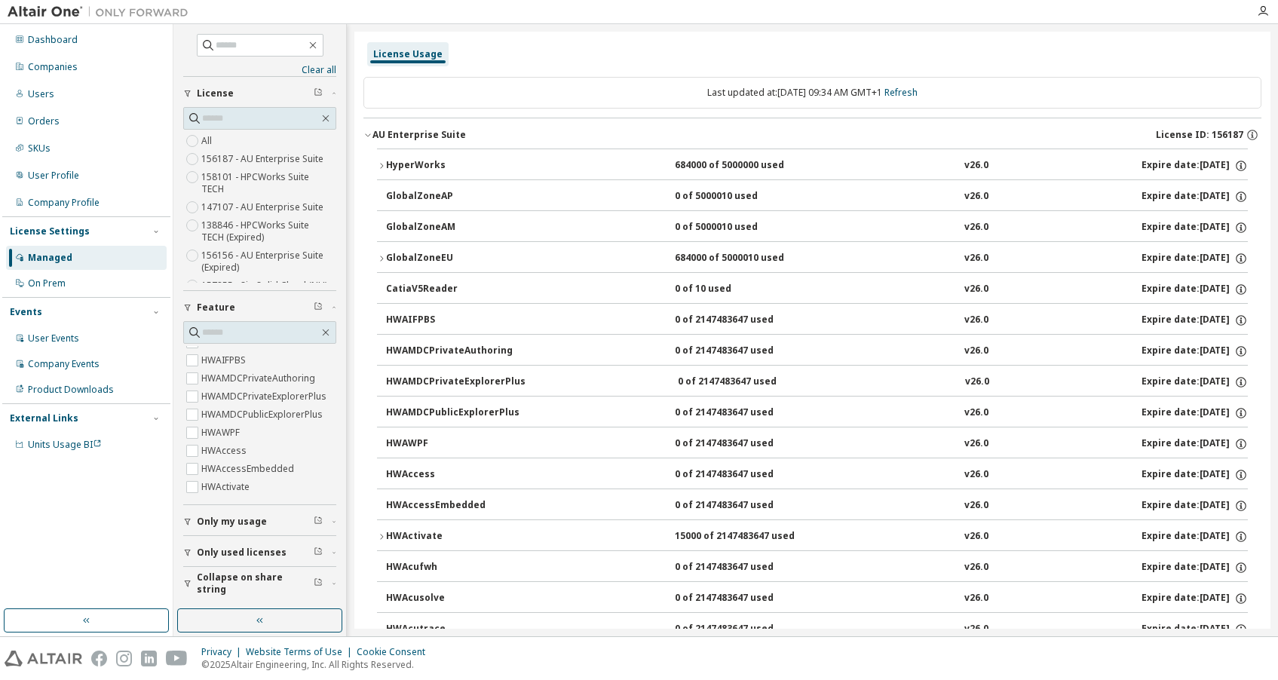
click at [381, 165] on icon "button" at bounding box center [381, 165] width 9 height 9
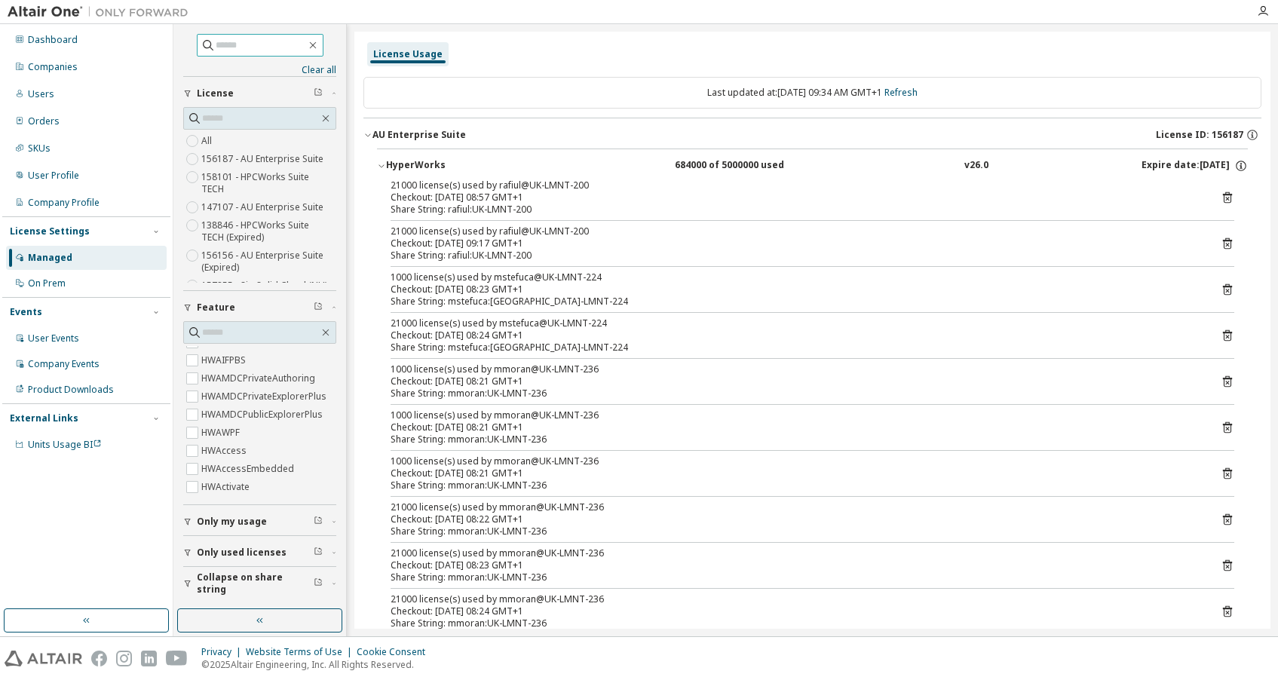
click at [217, 43] on input "text" at bounding box center [261, 45] width 90 height 15
paste input "****"
type input "****"
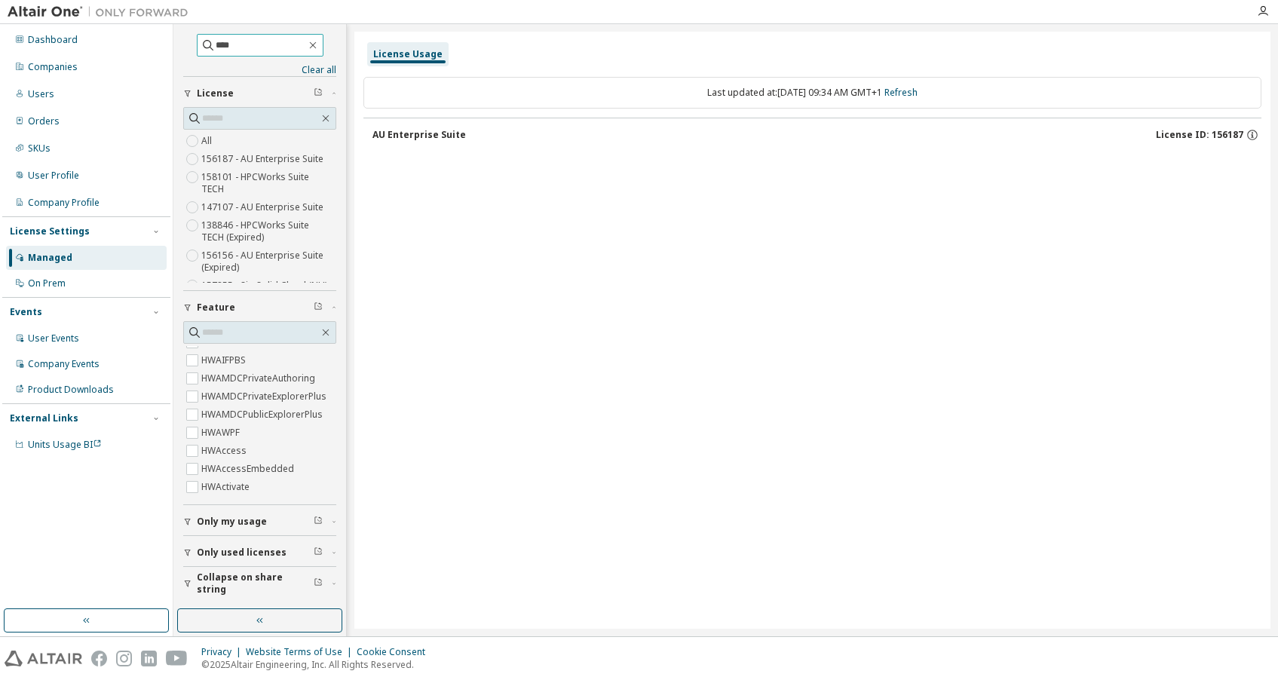
click at [272, 50] on input "****" at bounding box center [261, 45] width 90 height 15
click at [47, 66] on div "Companies" at bounding box center [53, 67] width 50 height 12
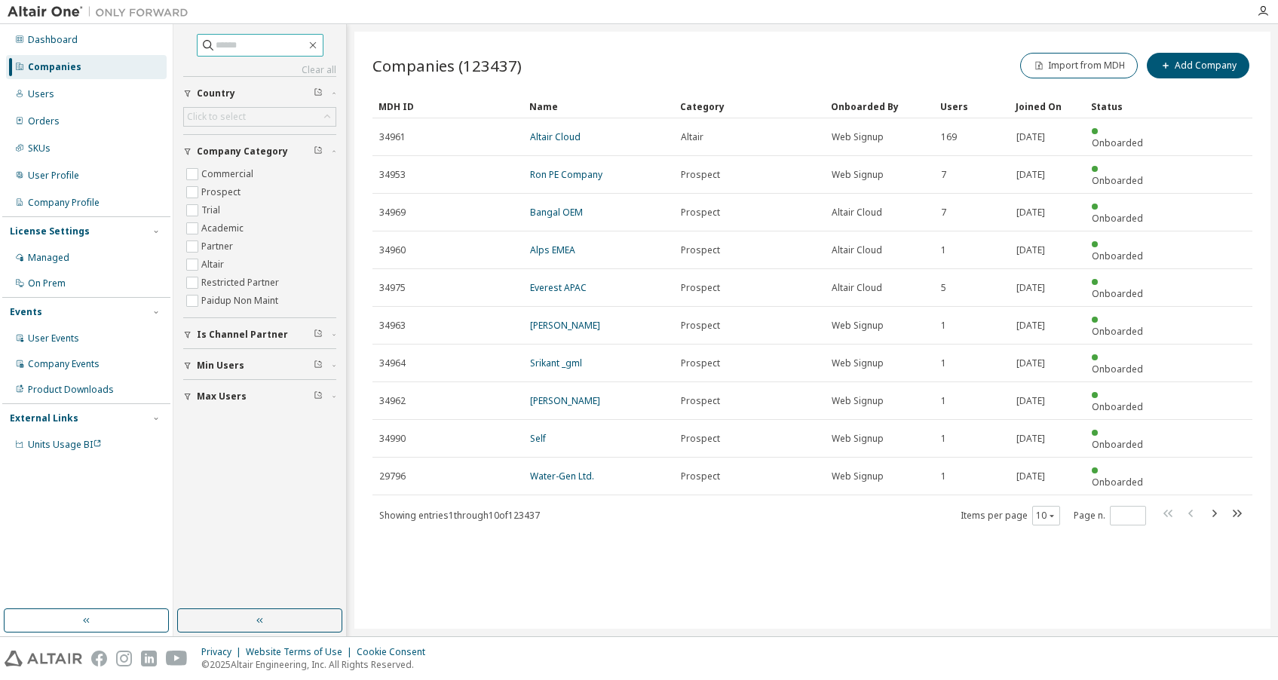
click at [247, 49] on input "text" at bounding box center [261, 45] width 90 height 15
paste input "****"
type input "****"
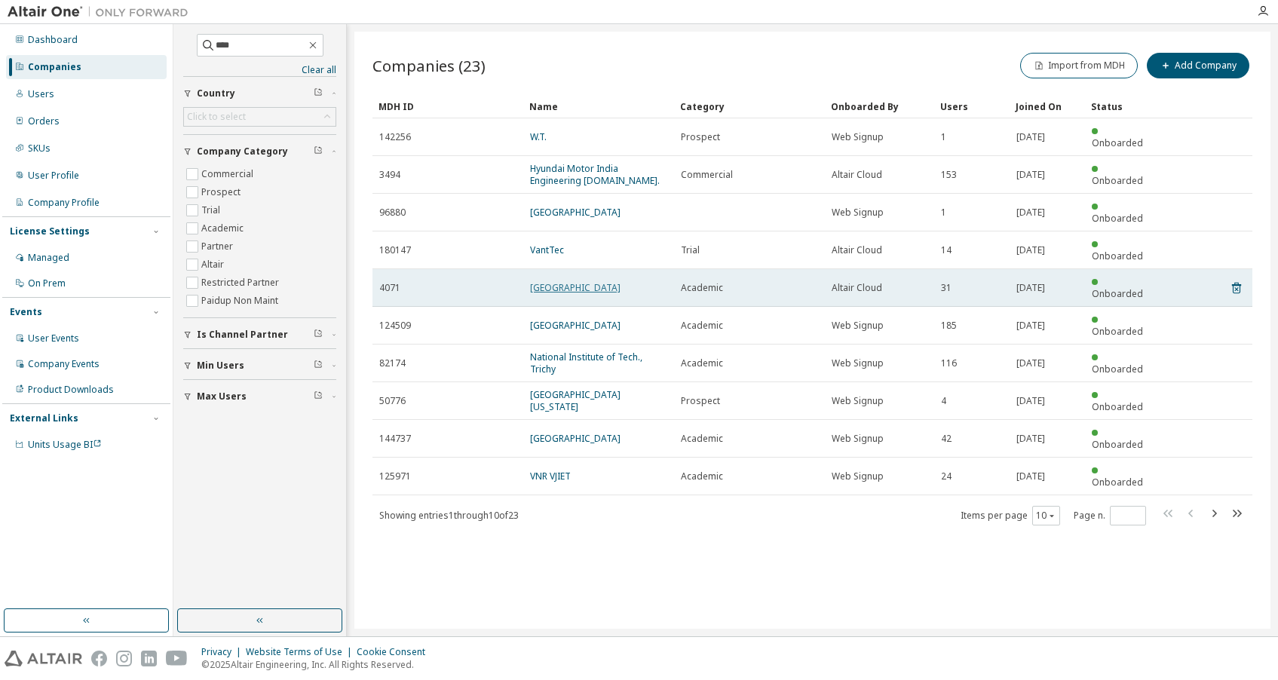
click at [549, 281] on link "[GEOGRAPHIC_DATA]" at bounding box center [575, 287] width 90 height 13
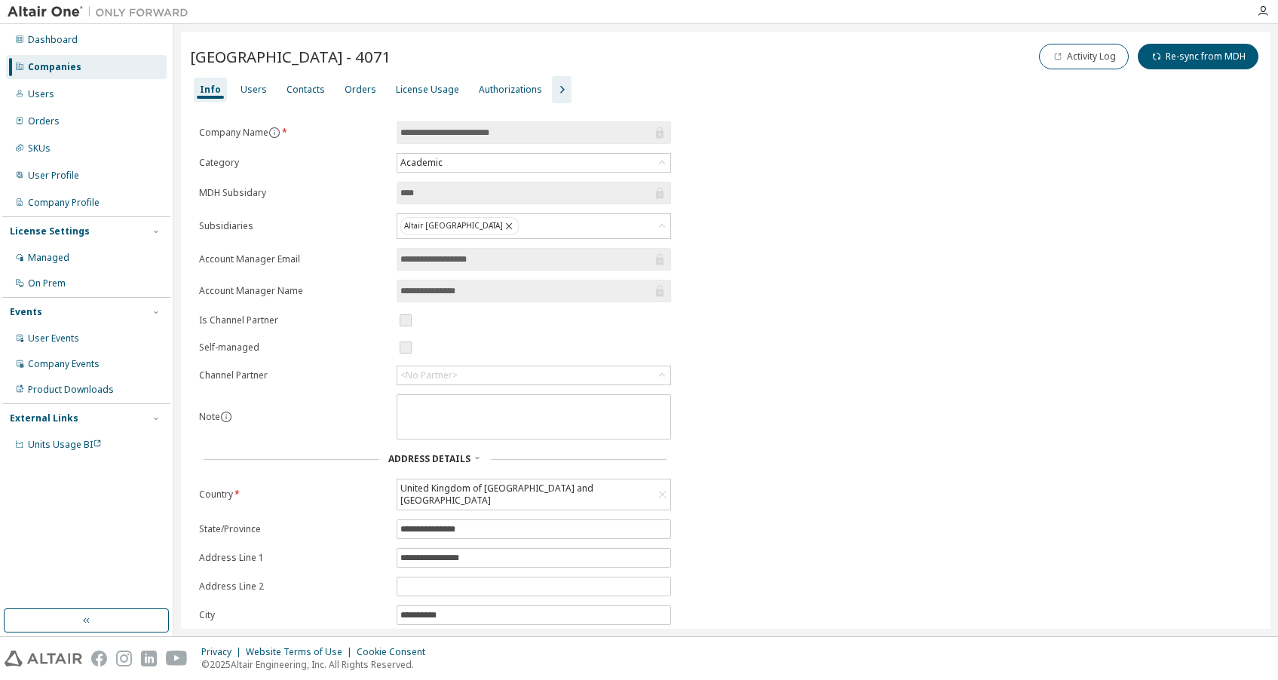
click at [555, 89] on icon "button" at bounding box center [562, 90] width 18 height 18
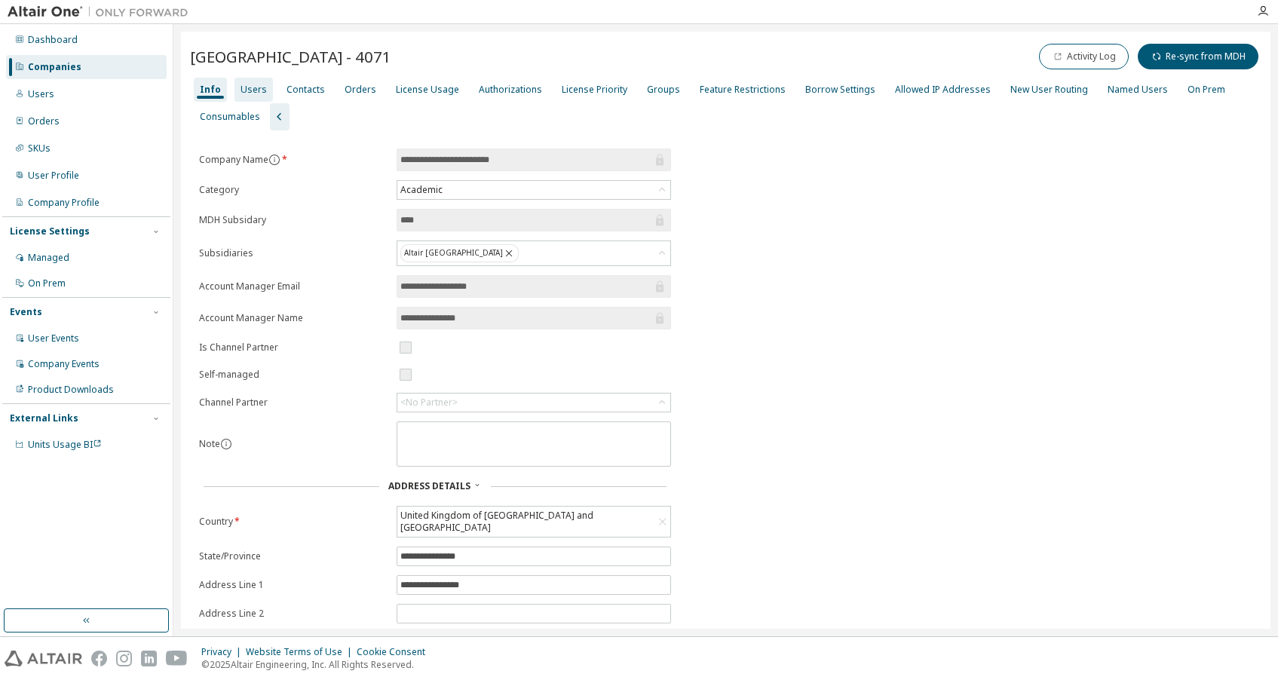
click at [242, 93] on div "Users" at bounding box center [254, 90] width 26 height 12
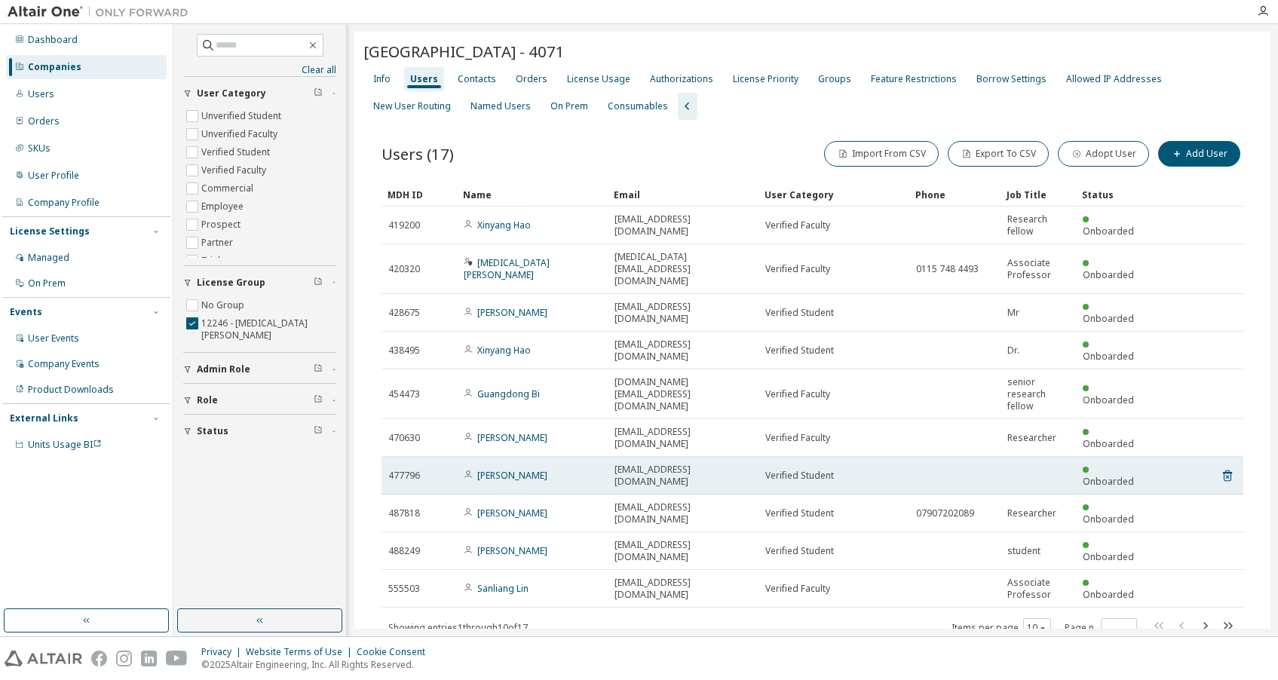
scroll to position [72, 0]
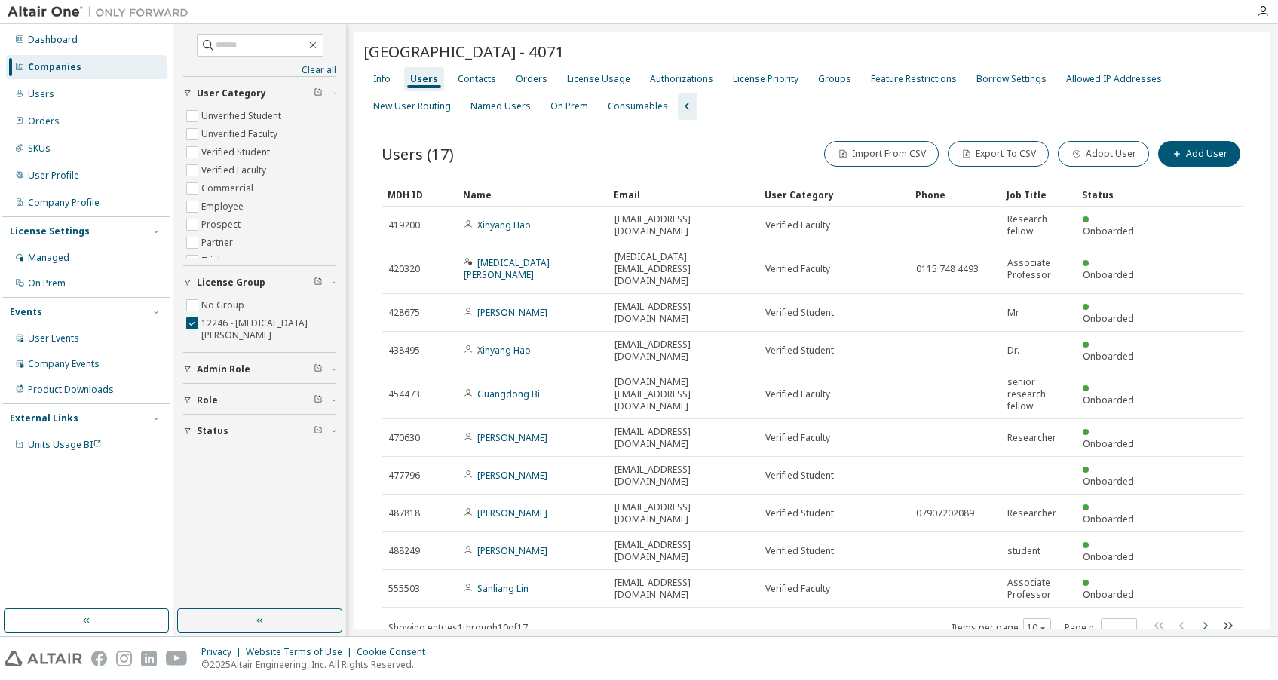
click at [1198, 617] on icon "button" at bounding box center [1205, 626] width 18 height 18
type input "*"
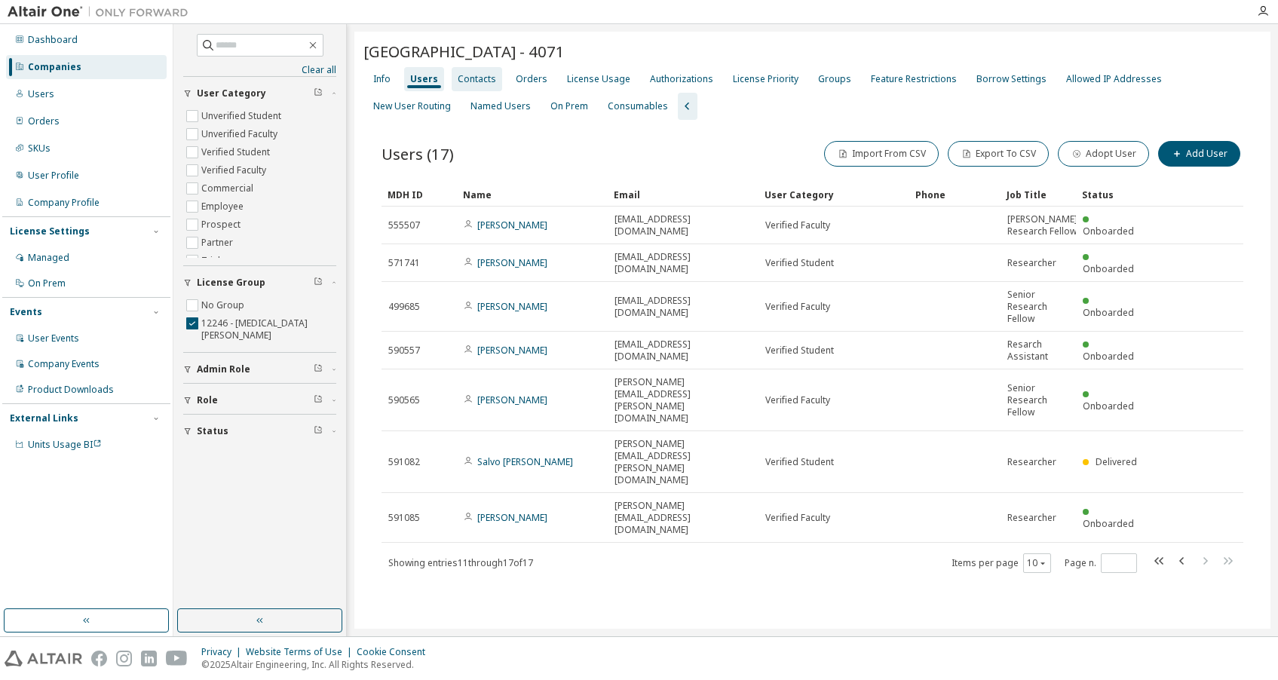
click at [480, 81] on div "Contacts" at bounding box center [477, 79] width 38 height 12
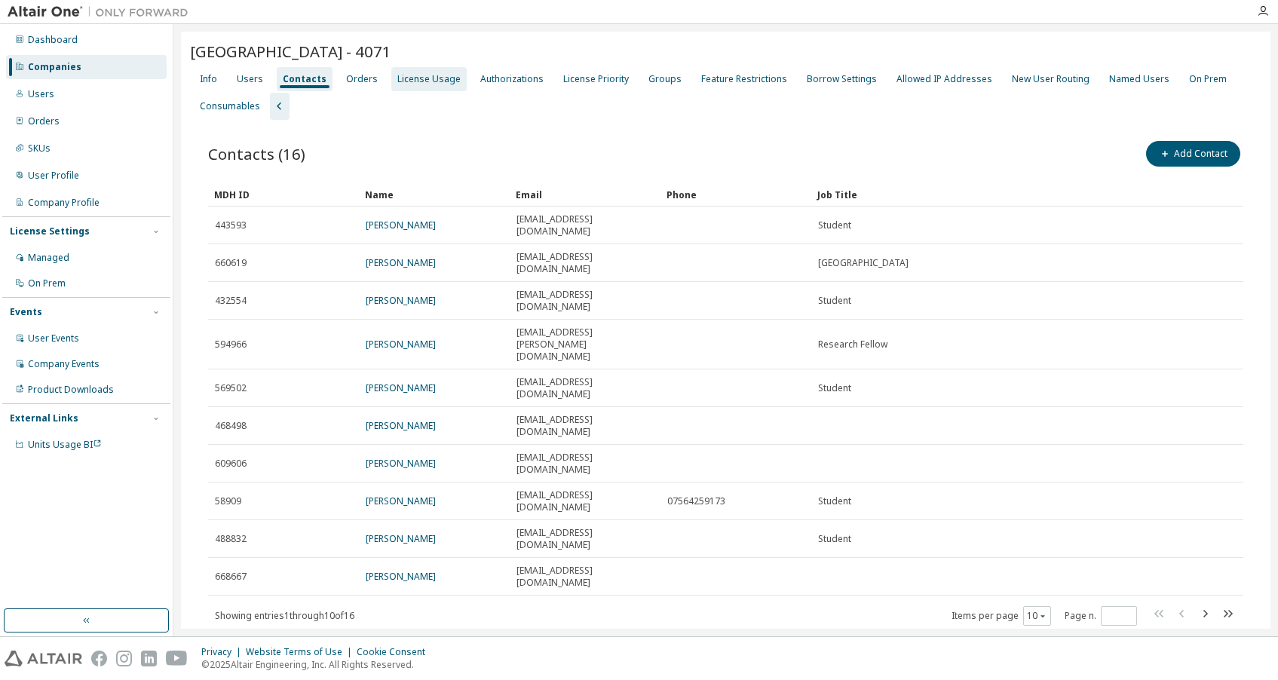
click at [415, 80] on div "License Usage" at bounding box center [428, 79] width 63 height 12
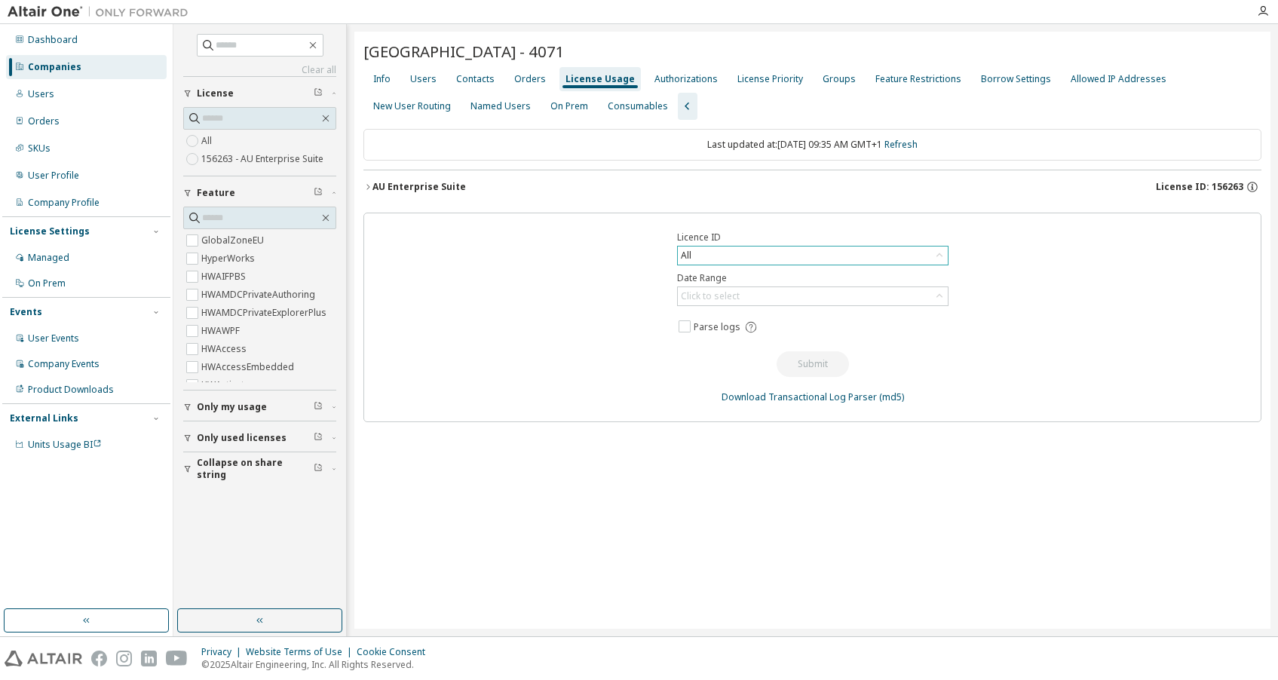
click at [695, 253] on div "All" at bounding box center [813, 256] width 270 height 18
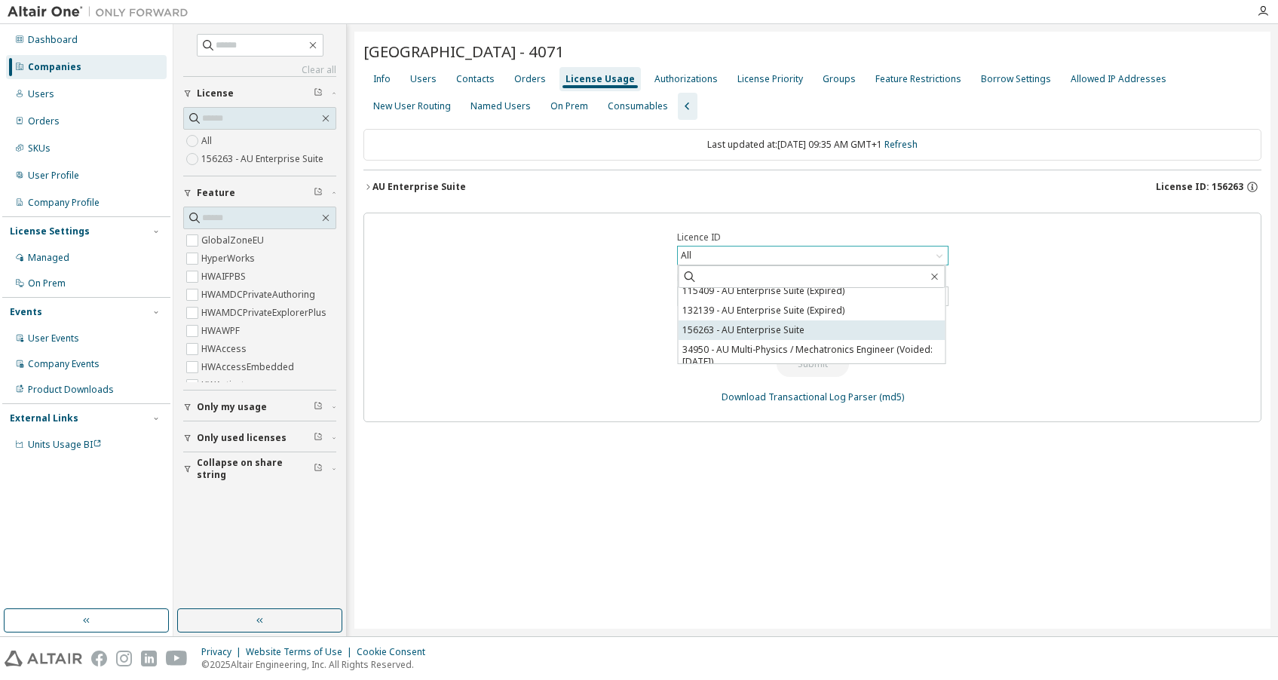
click at [779, 332] on li "156263 - AU Enterprise Suite" at bounding box center [812, 330] width 267 height 20
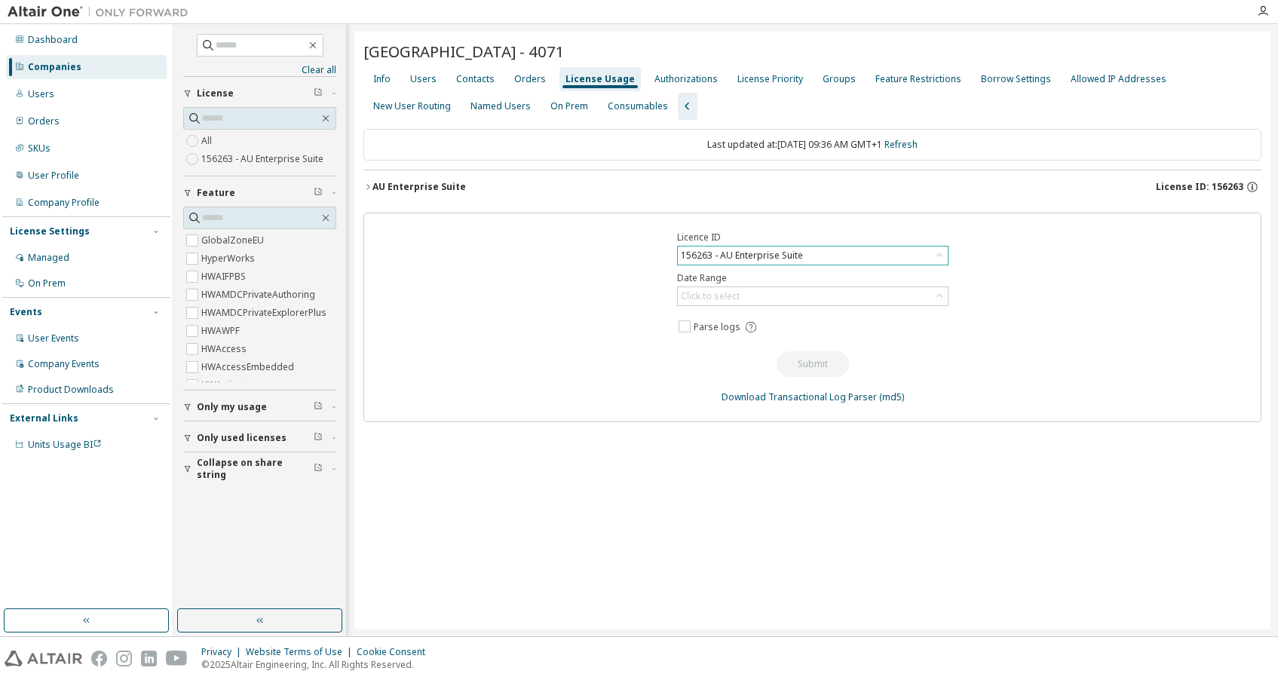
click at [367, 187] on icon "button" at bounding box center [367, 186] width 9 height 9
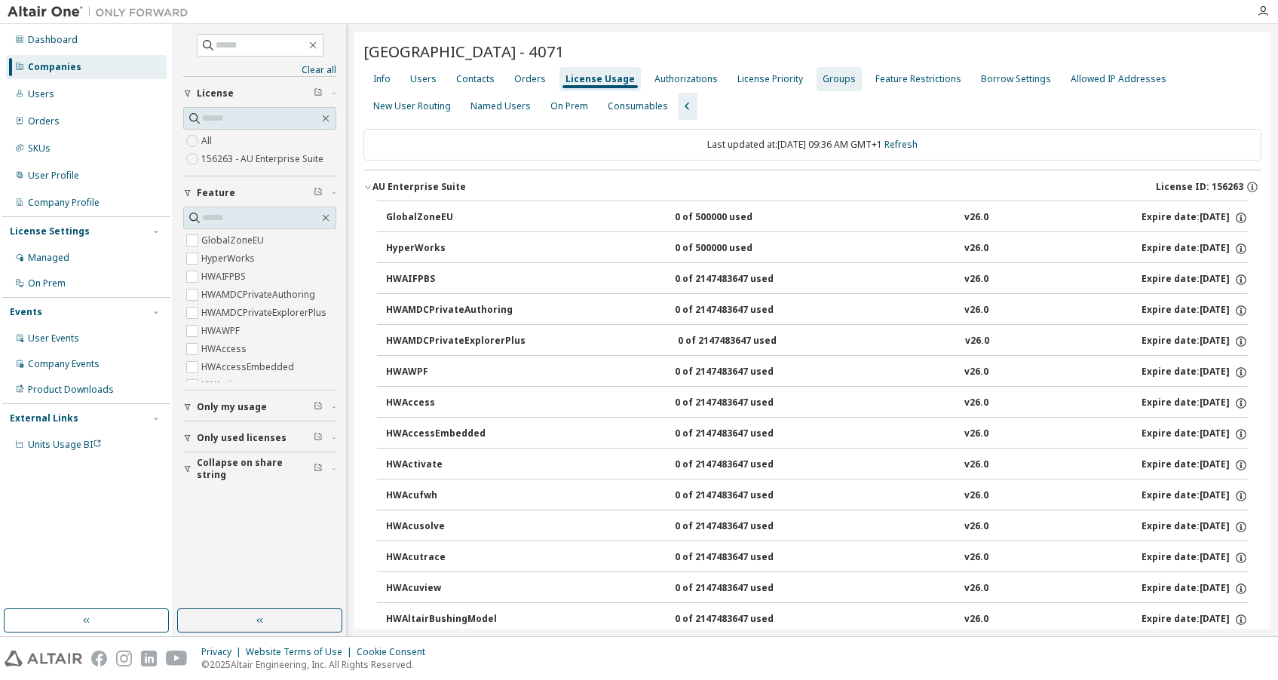
click at [823, 76] on div "Groups" at bounding box center [839, 79] width 33 height 12
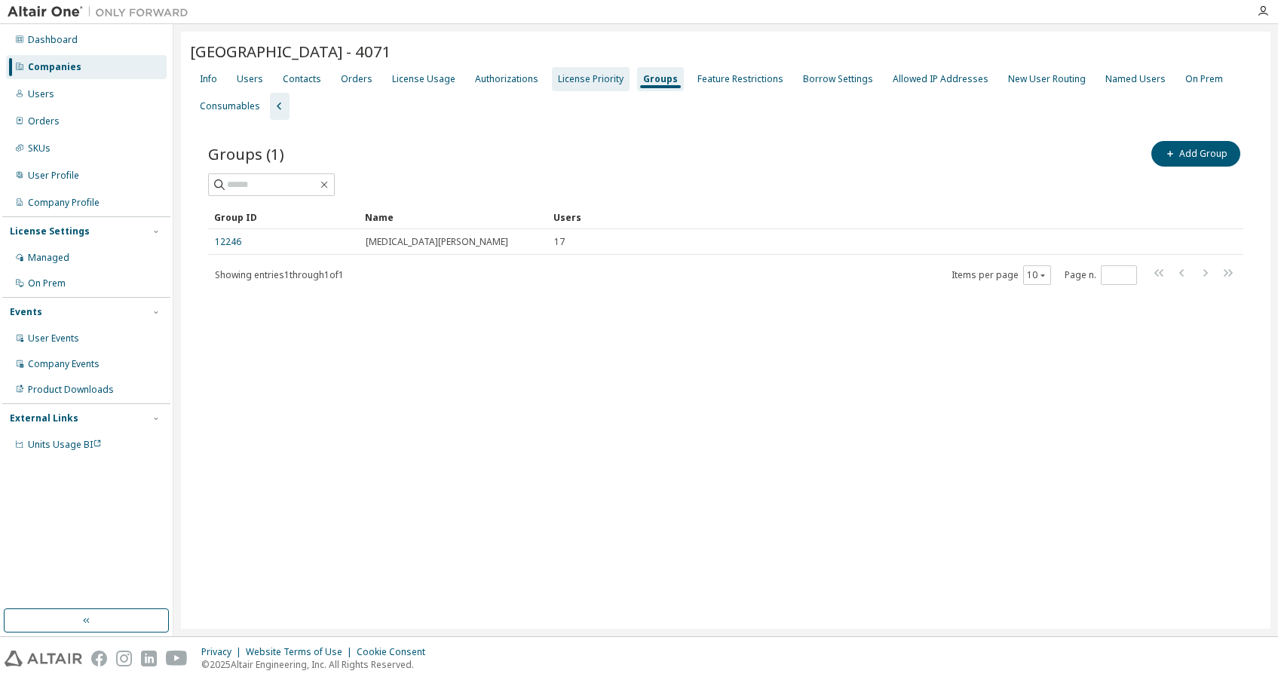
click at [578, 83] on div "License Priority" at bounding box center [591, 79] width 66 height 12
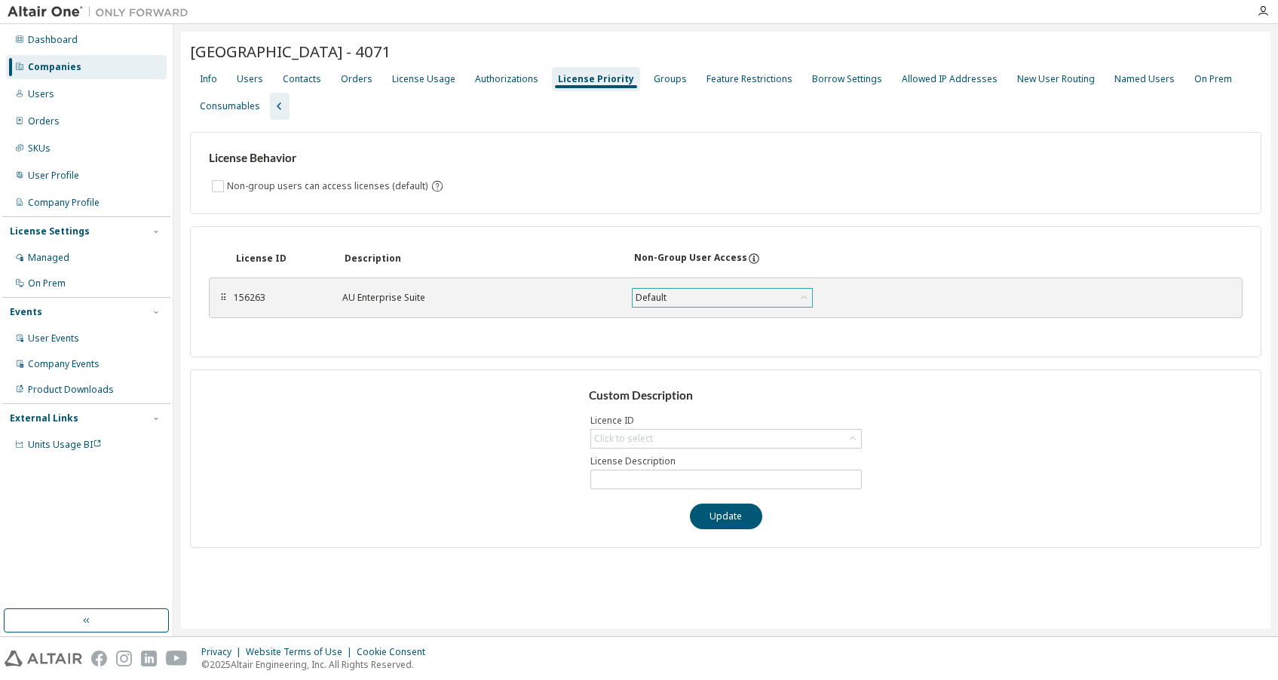
click at [665, 299] on div "Default" at bounding box center [650, 298] width 35 height 17
click at [498, 367] on div "License Behavior Non-group users can access licenses (default) License ID Descr…" at bounding box center [725, 334] width 1071 height 428
click at [717, 516] on button "Update" at bounding box center [726, 517] width 72 height 26
click at [653, 293] on div "Default" at bounding box center [650, 298] width 35 height 17
click at [507, 345] on div "License ID Description Non-Group User Access ⠿ 156263 AU Enterprise Suite Defau…" at bounding box center [725, 291] width 1071 height 131
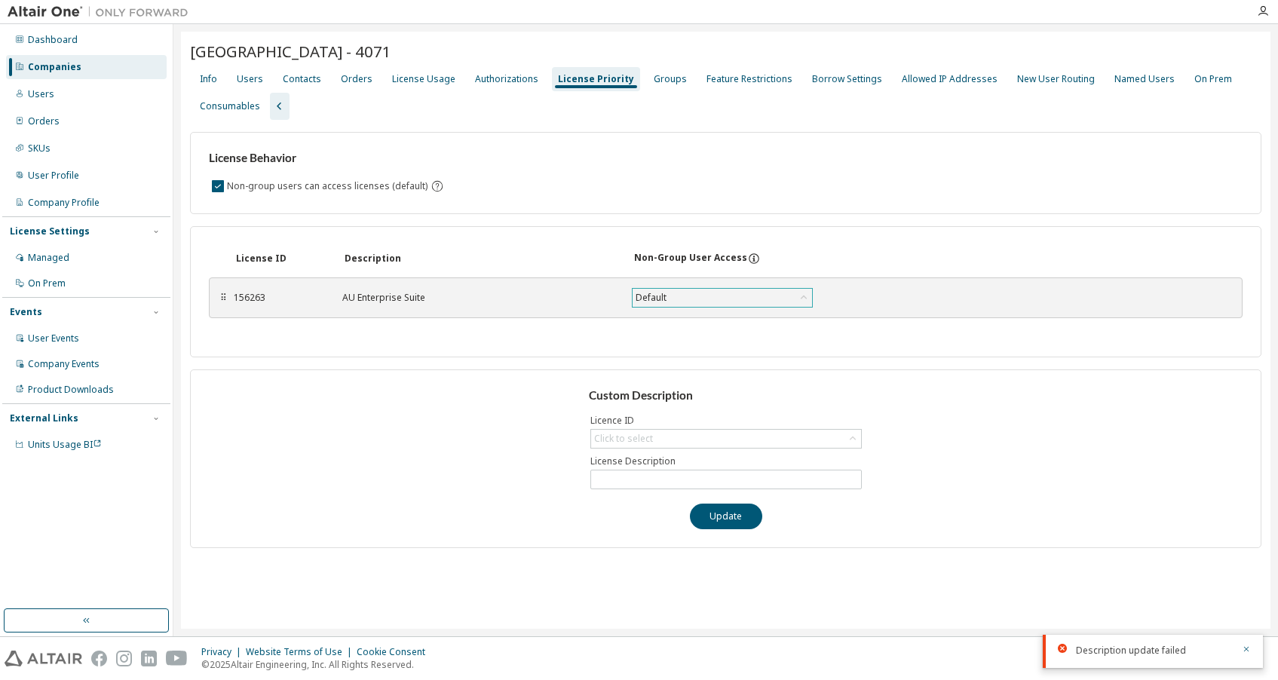
click at [651, 296] on div "Default" at bounding box center [650, 298] width 35 height 17
click at [652, 339] on li "True" at bounding box center [721, 336] width 176 height 20
click at [658, 299] on div "True" at bounding box center [722, 298] width 179 height 18
click at [590, 342] on div "License ID Description Non-Group User Access ⠿ 156263 AU Enterprise Suite True …" at bounding box center [725, 291] width 1071 height 131
click at [722, 515] on button "Update" at bounding box center [726, 517] width 72 height 26
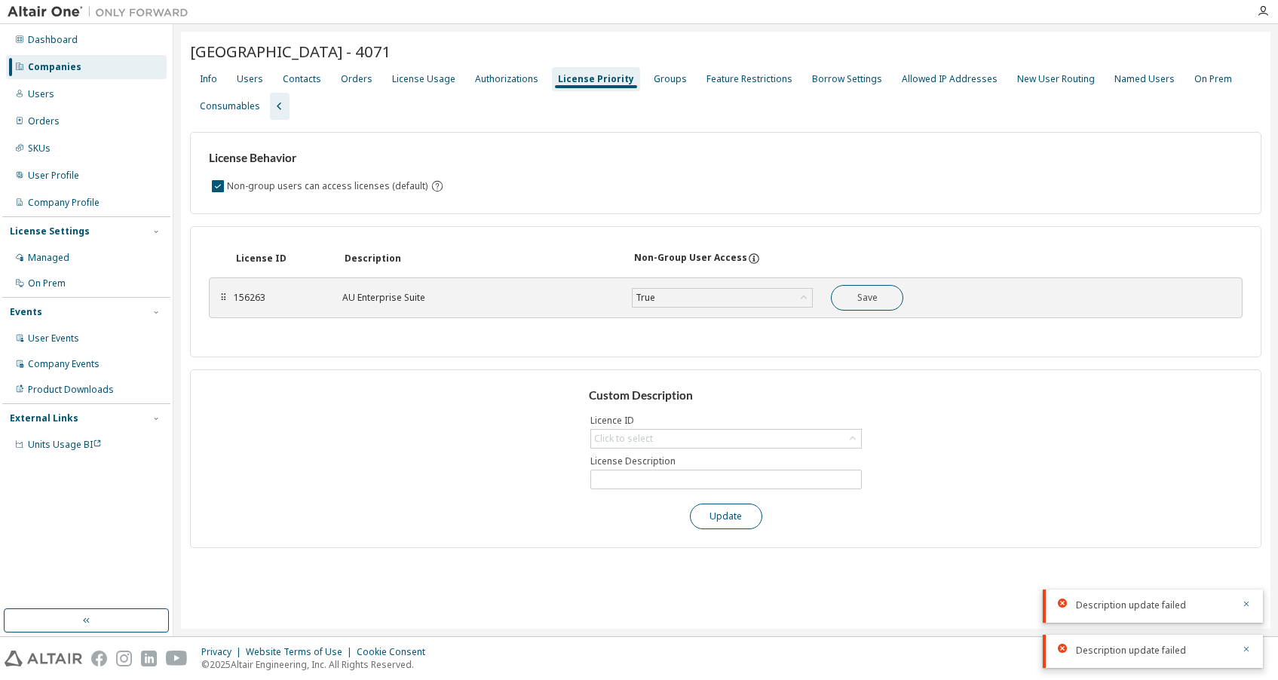
click at [728, 516] on button "Update" at bounding box center [726, 517] width 72 height 26
click at [654, 79] on div "Groups" at bounding box center [670, 79] width 33 height 12
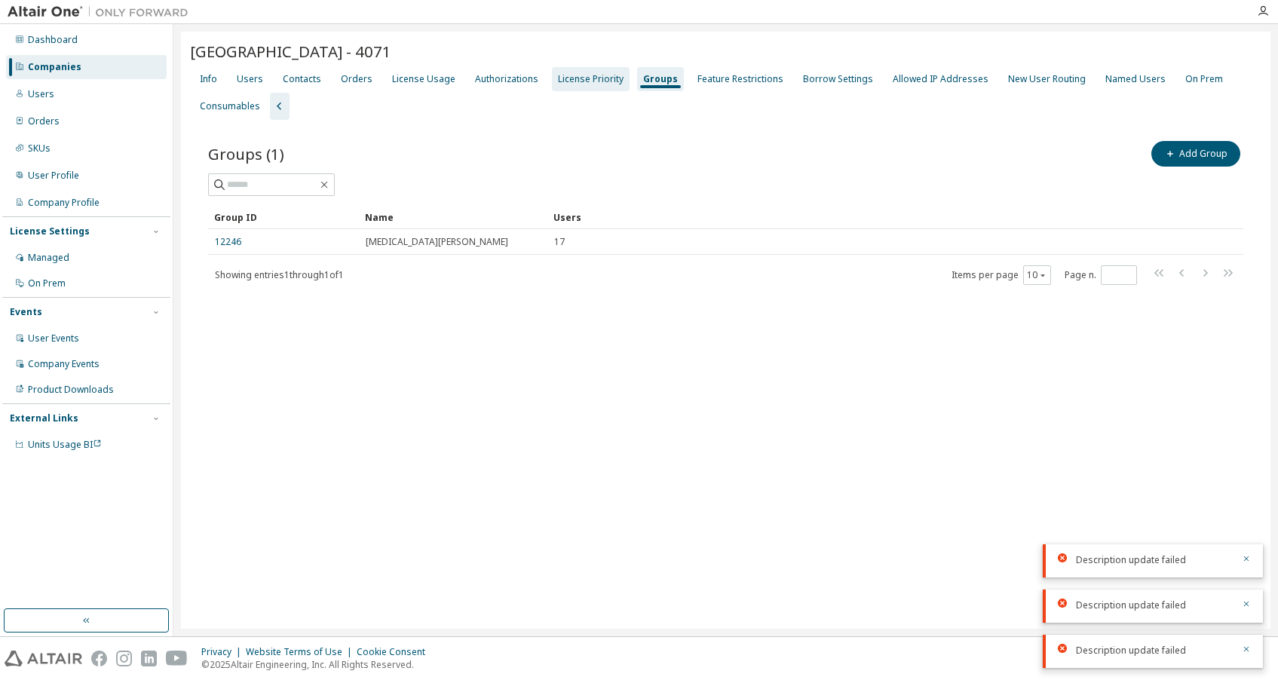
click at [571, 78] on div "License Priority" at bounding box center [591, 79] width 66 height 12
